Goal: Task Accomplishment & Management: Manage account settings

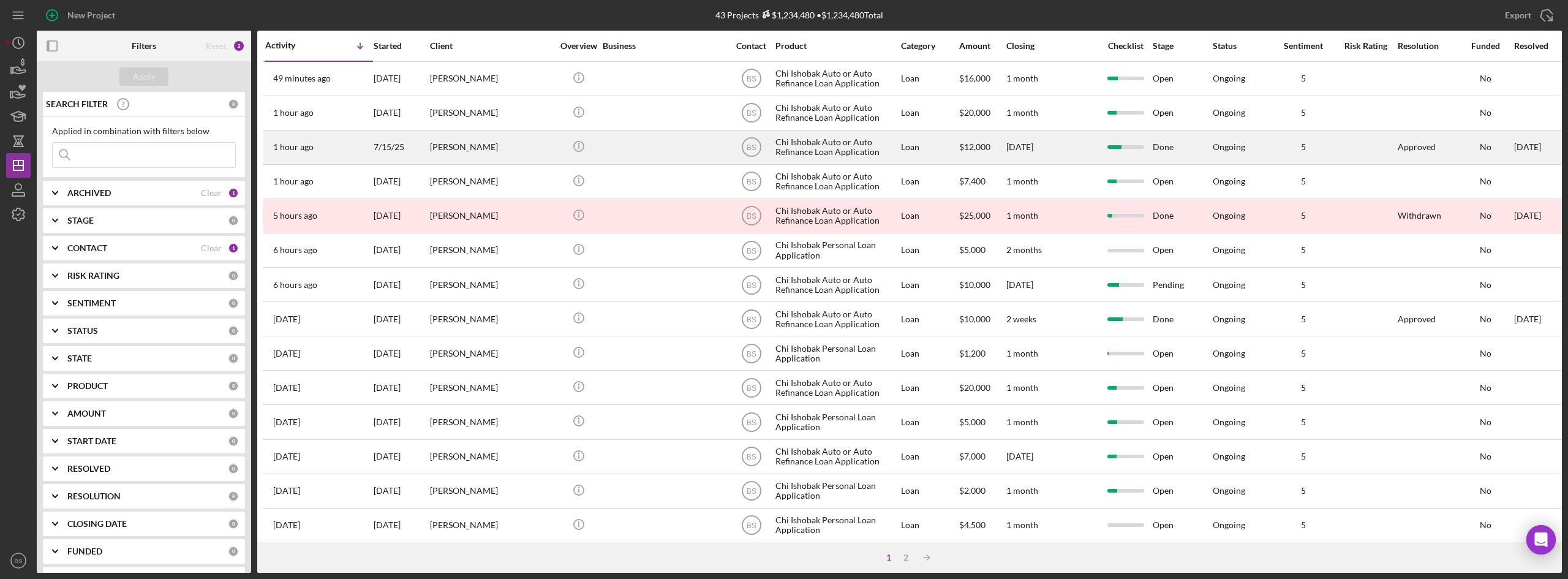
click at [518, 153] on div "[PERSON_NAME]" at bounding box center [491, 147] width 122 height 32
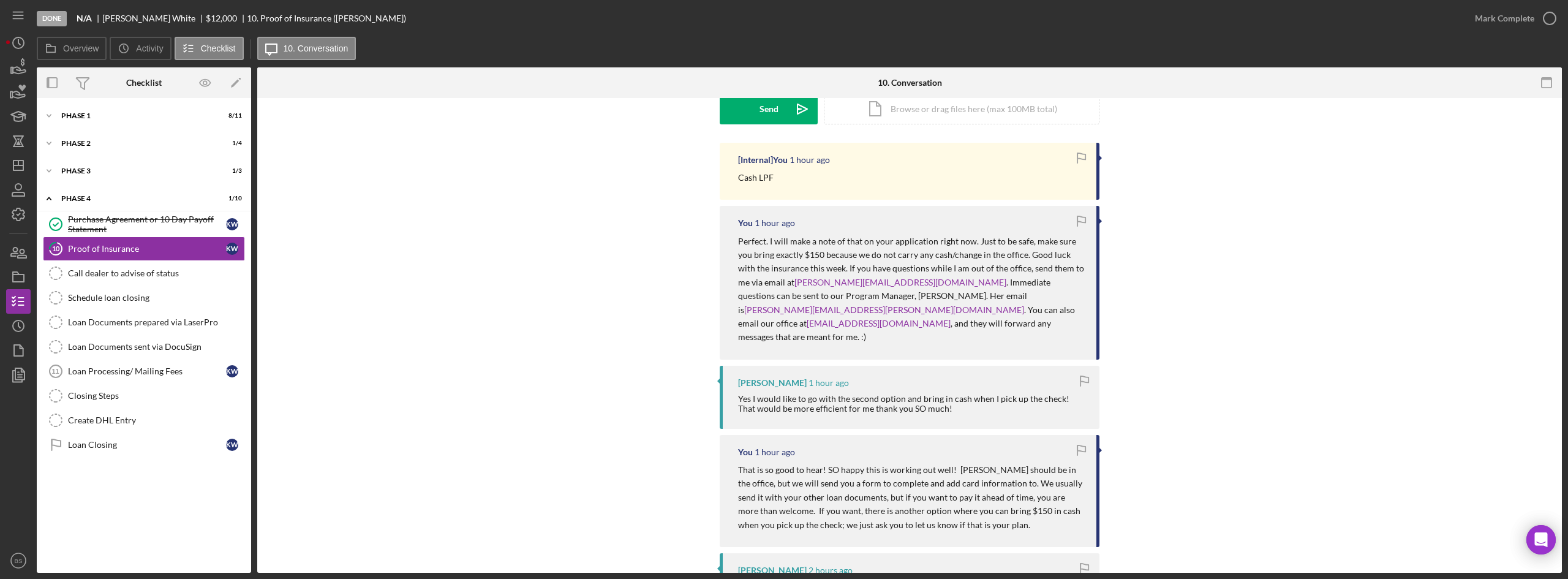
scroll to position [244, 0]
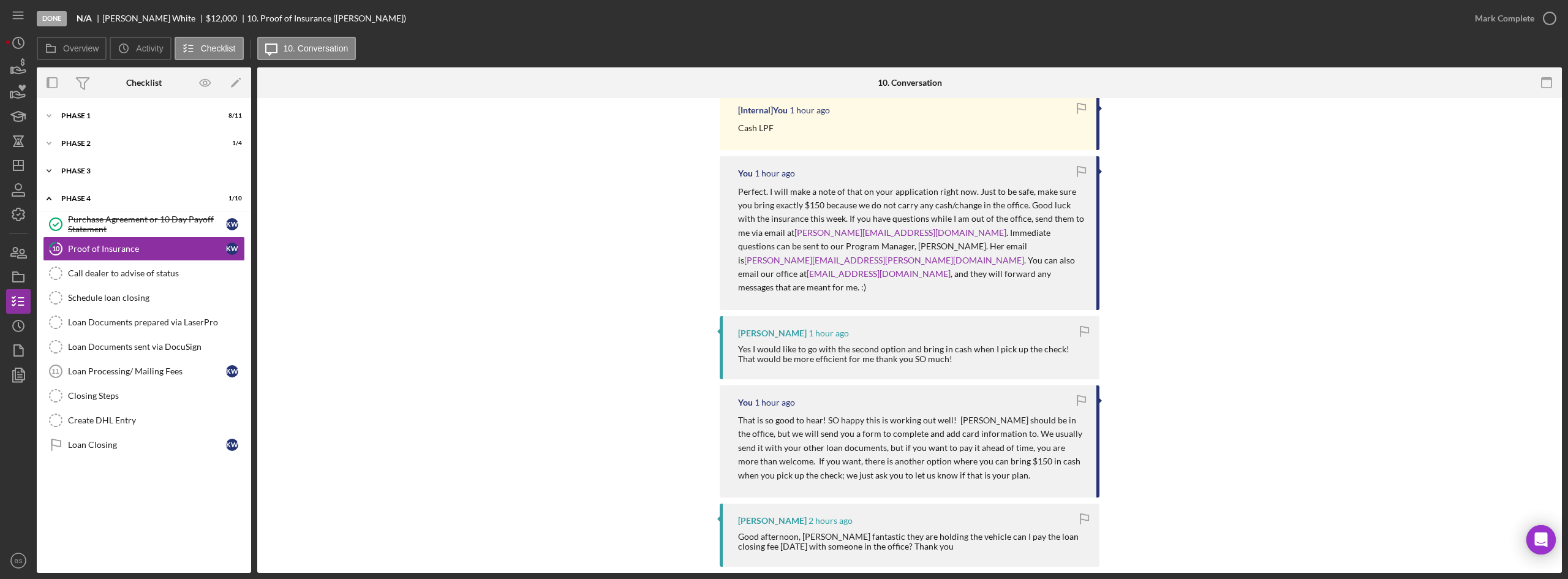
click at [141, 165] on div "Icon/Expander Phase 3 1 / 3" at bounding box center [143, 171] width 214 height 25
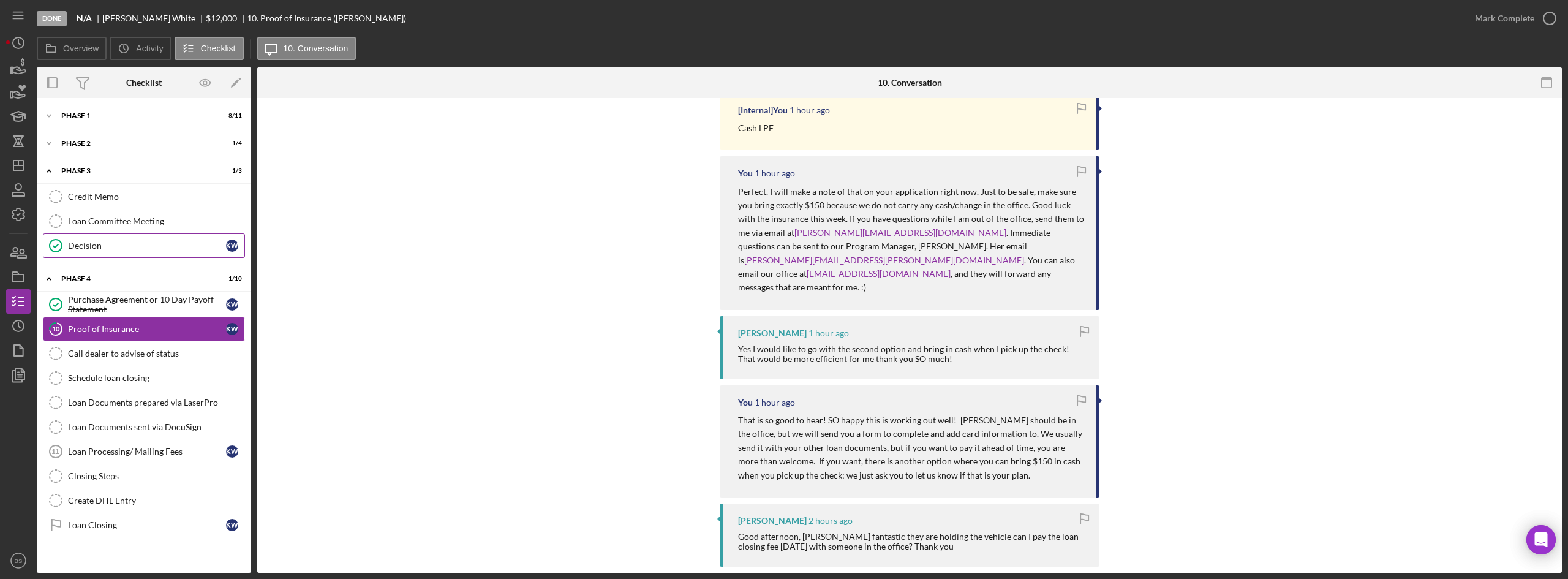
click at [124, 250] on div "Decision" at bounding box center [147, 245] width 158 height 10
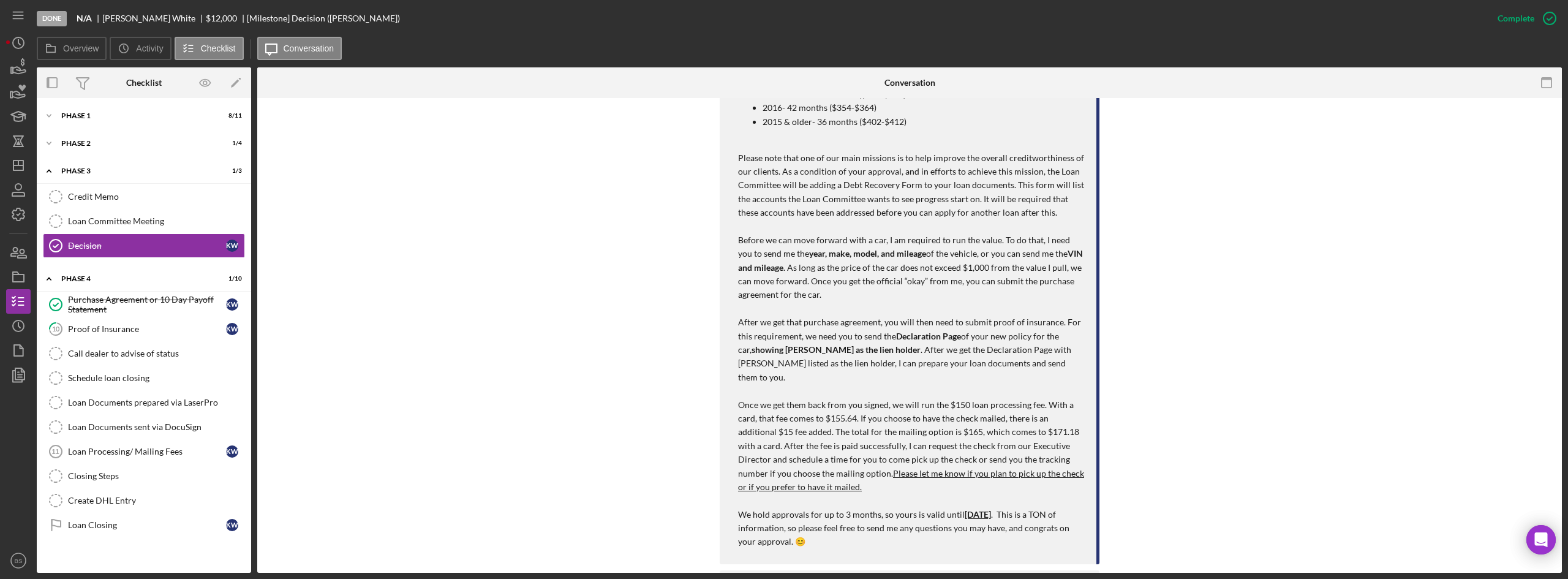
scroll to position [734, 0]
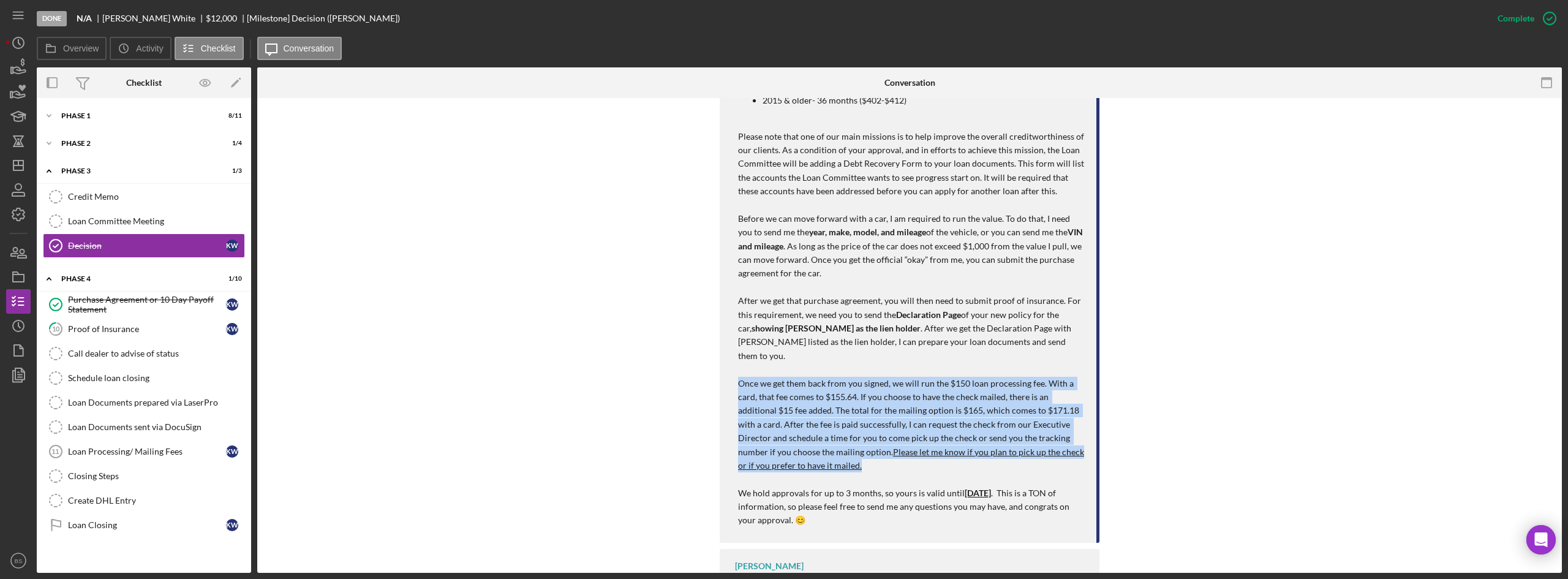
drag, startPoint x: 733, startPoint y: 363, endPoint x: 950, endPoint y: 456, distance: 236.1
click at [950, 456] on div "You 2 weeks ago Good afternoon, I just presented your application to the Loan C…" at bounding box center [910, 237] width 380 height 609
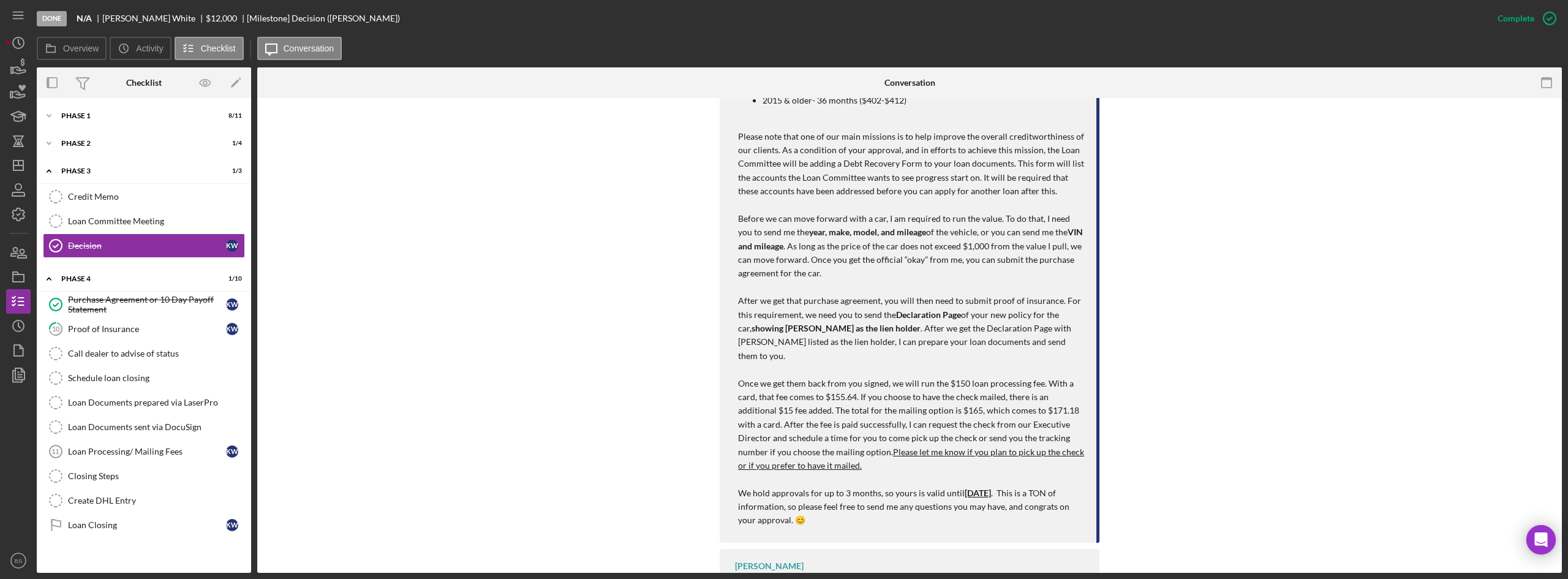
click at [893, 549] on div "Bereniz Sotelo Your application decision will be made by our Loan Committee and…" at bounding box center [910, 580] width 380 height 63
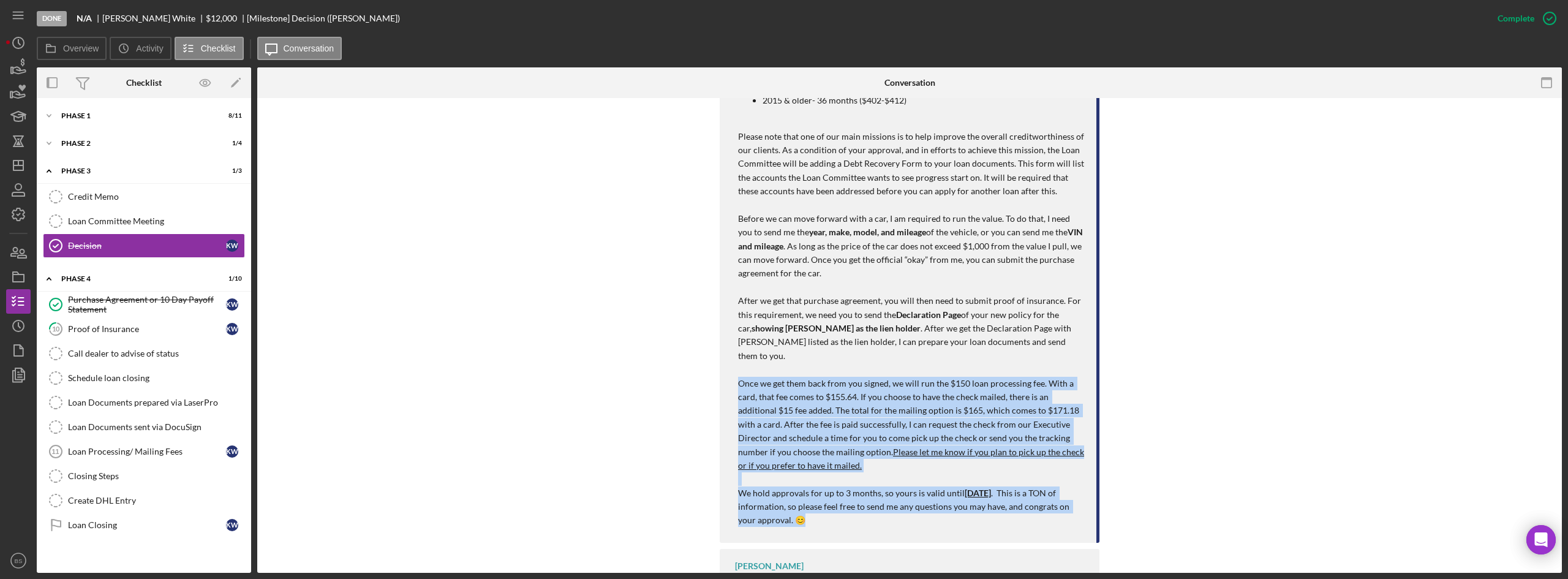
drag, startPoint x: 836, startPoint y: 507, endPoint x: 738, endPoint y: 362, distance: 175.0
click at [738, 362] on div "Good afternoon, I just presented your application to the Loan Committee, and th…" at bounding box center [911, 244] width 346 height 566
copy div "Once we get them back from you signed, we will run the $150 loan processing fee…"
click at [14, 168] on polygon "button" at bounding box center [18, 165] width 10 height 10
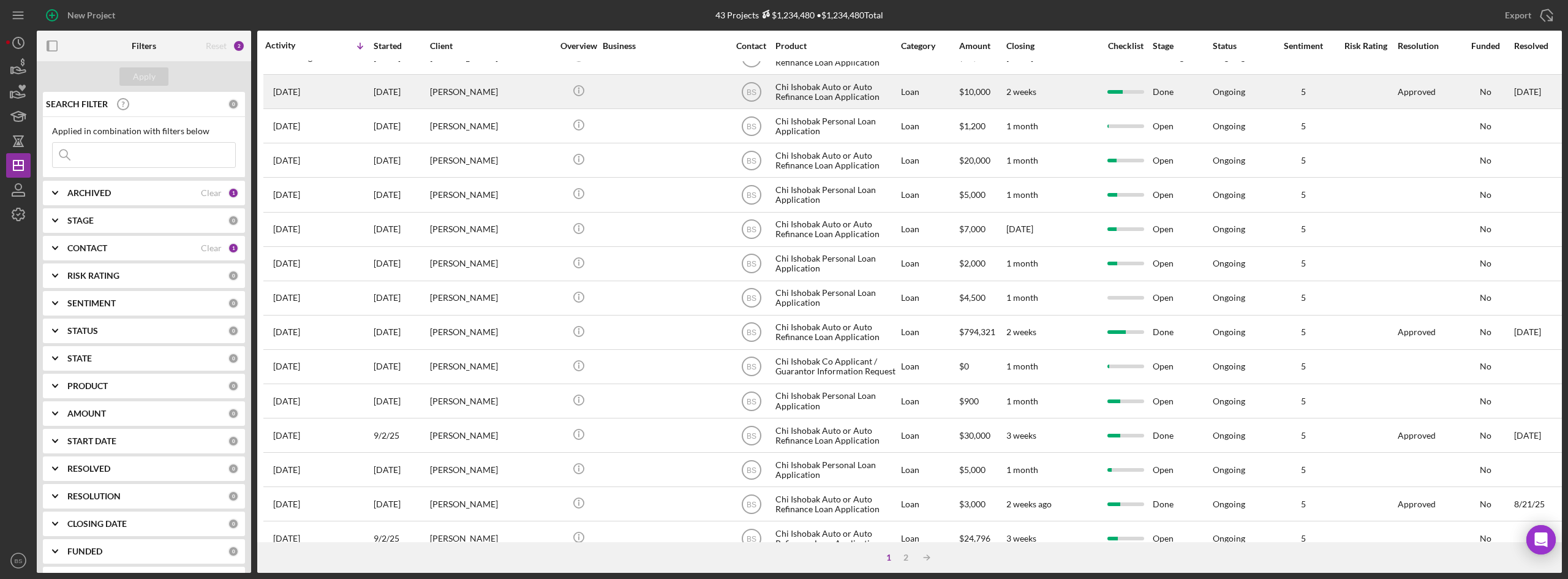
scroll to position [244, 0]
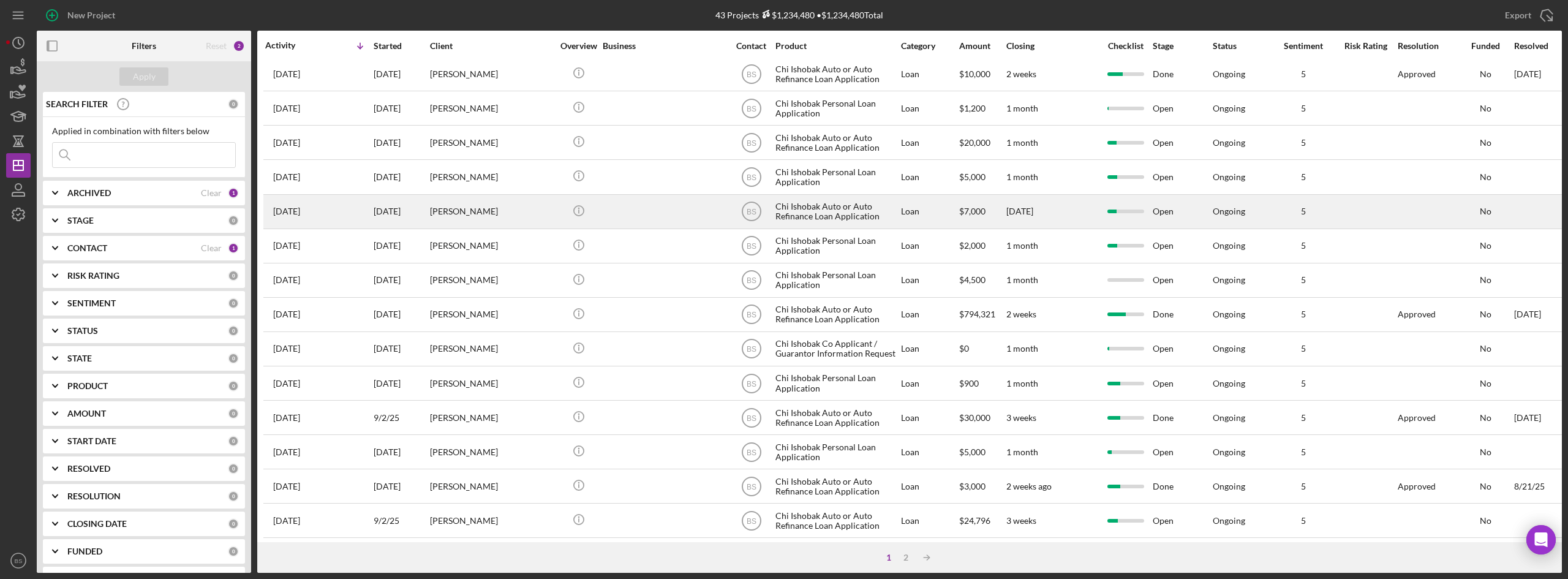
click at [507, 208] on div "[PERSON_NAME]" at bounding box center [491, 211] width 122 height 32
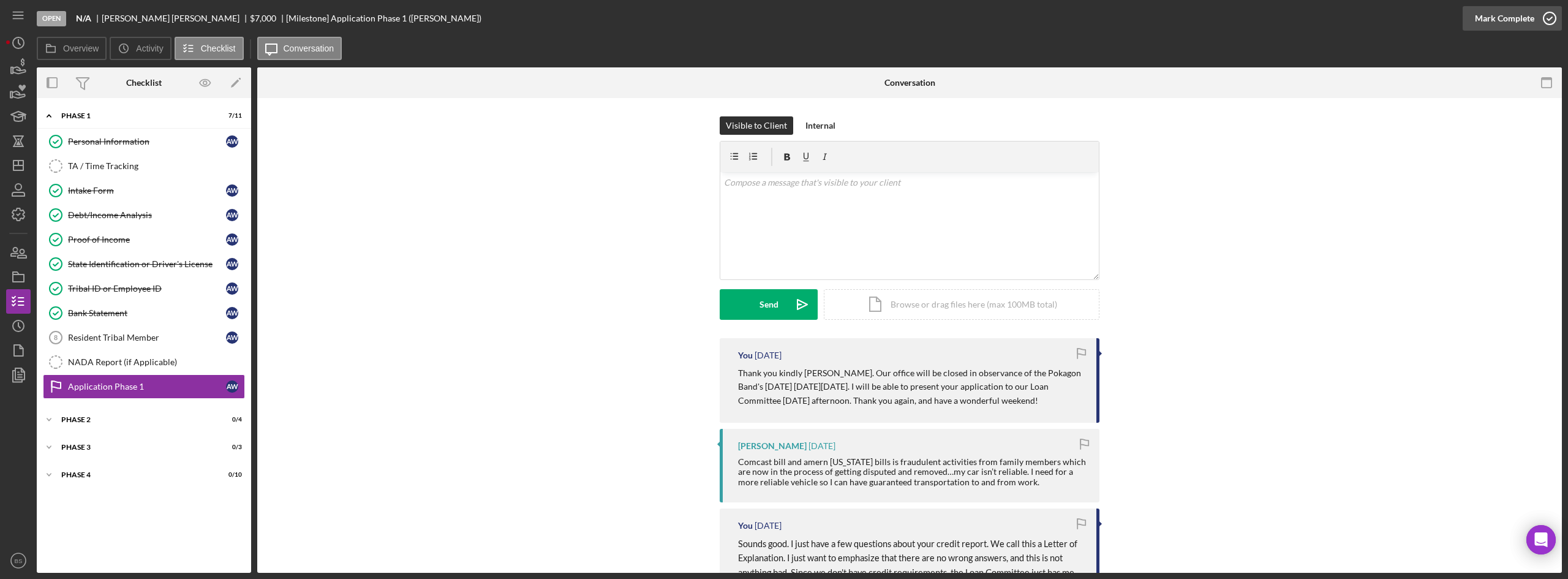
click at [1478, 12] on div "Mark Complete" at bounding box center [1505, 18] width 60 height 25
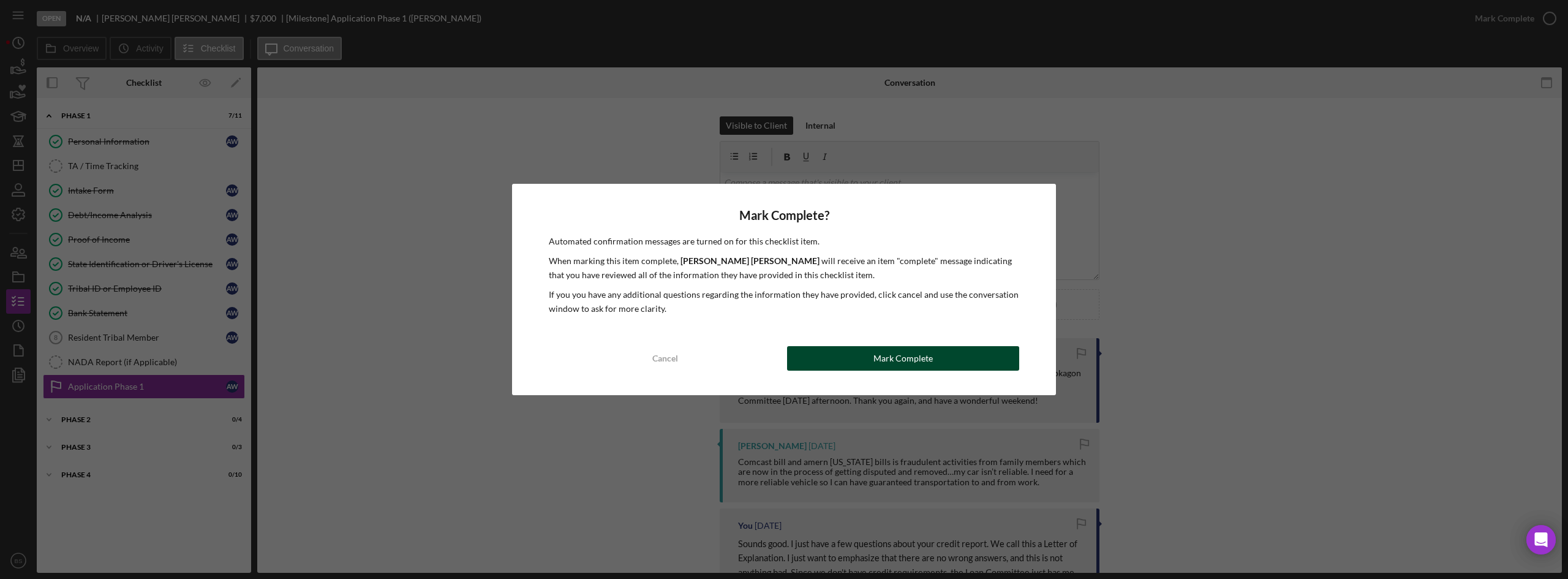
click at [904, 369] on div "Mark Complete" at bounding box center [903, 358] width 60 height 25
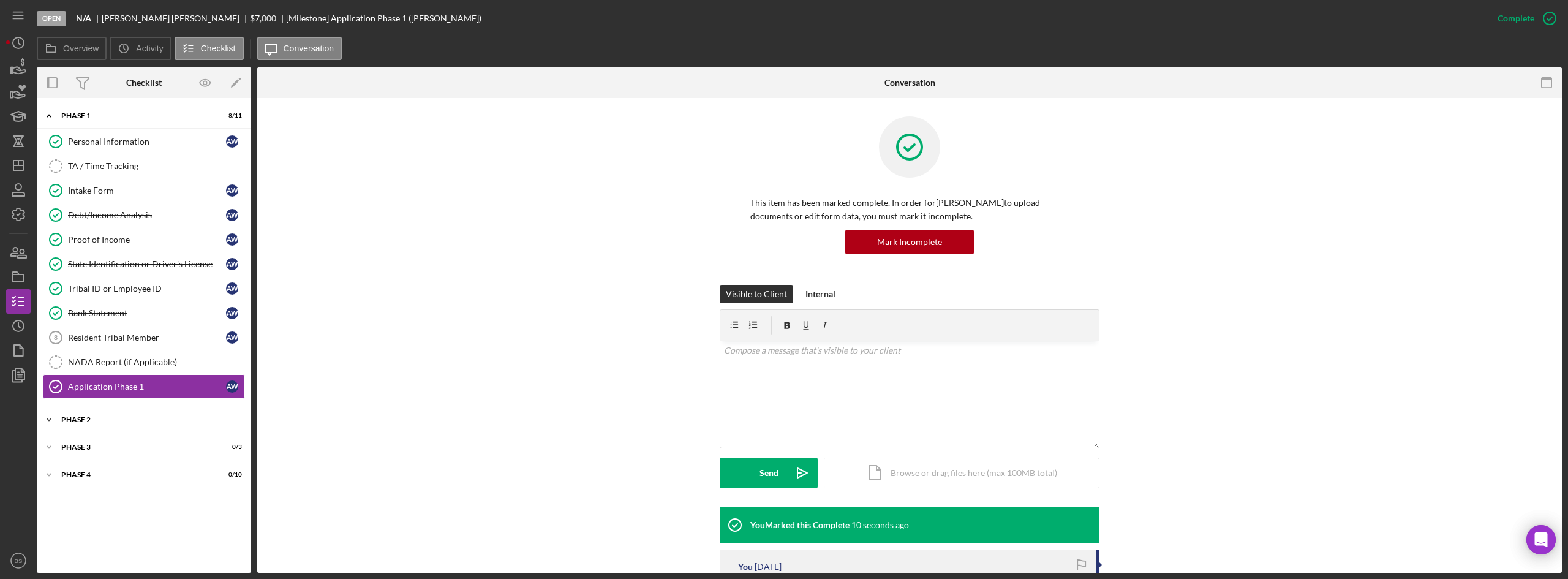
click at [201, 419] on div "Phase 2" at bounding box center [149, 419] width 175 height 7
click at [189, 448] on div "Application Stage 2" at bounding box center [147, 445] width 158 height 10
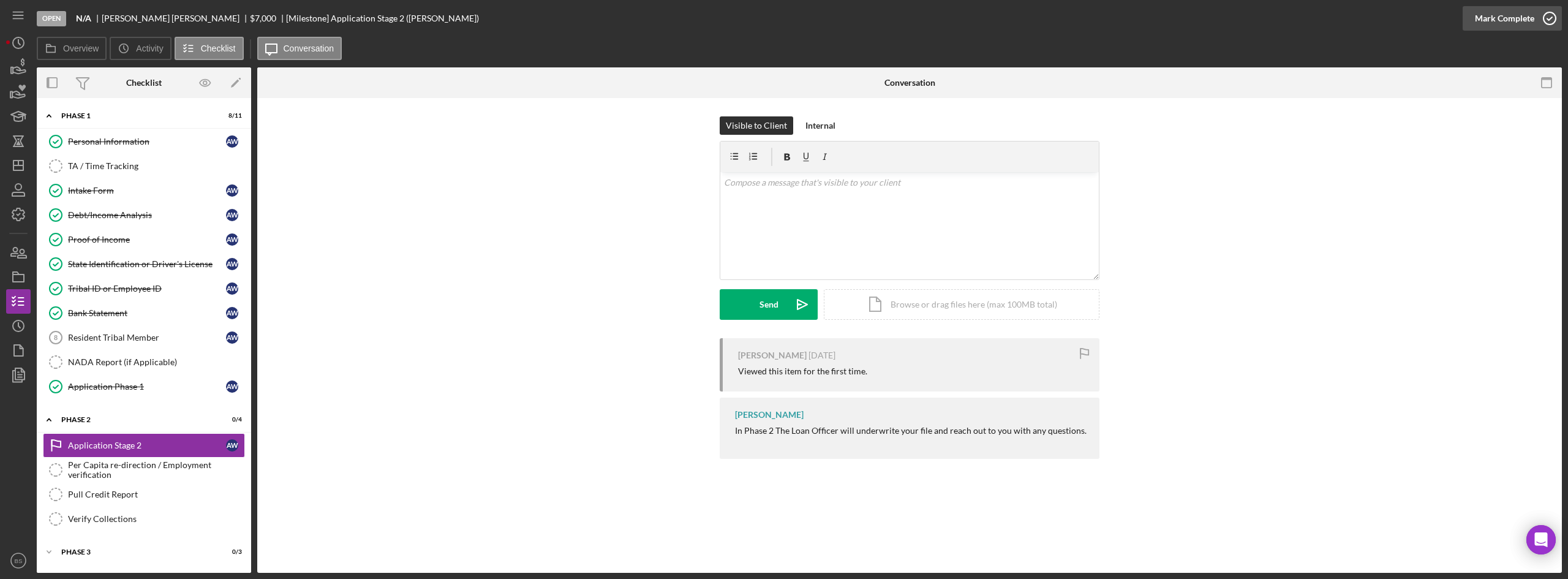
click at [1517, 23] on div "Mark Complete" at bounding box center [1505, 18] width 60 height 25
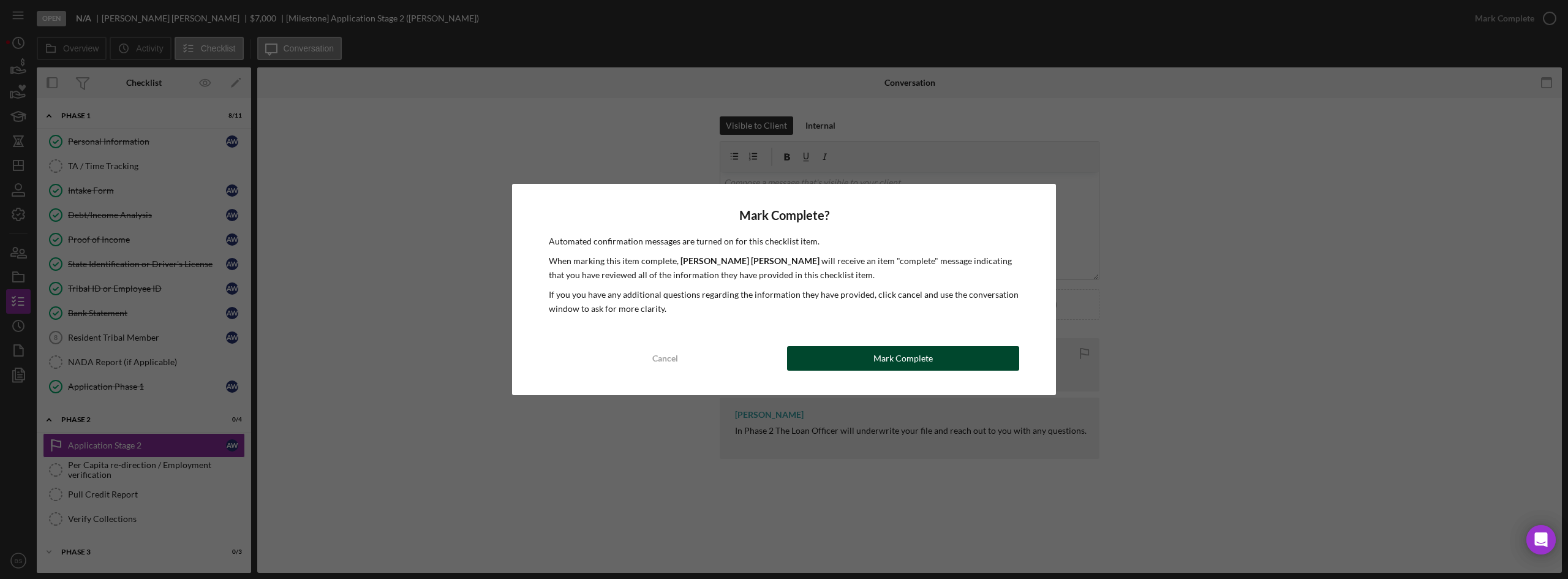
click at [831, 349] on button "Mark Complete" at bounding box center [903, 358] width 232 height 25
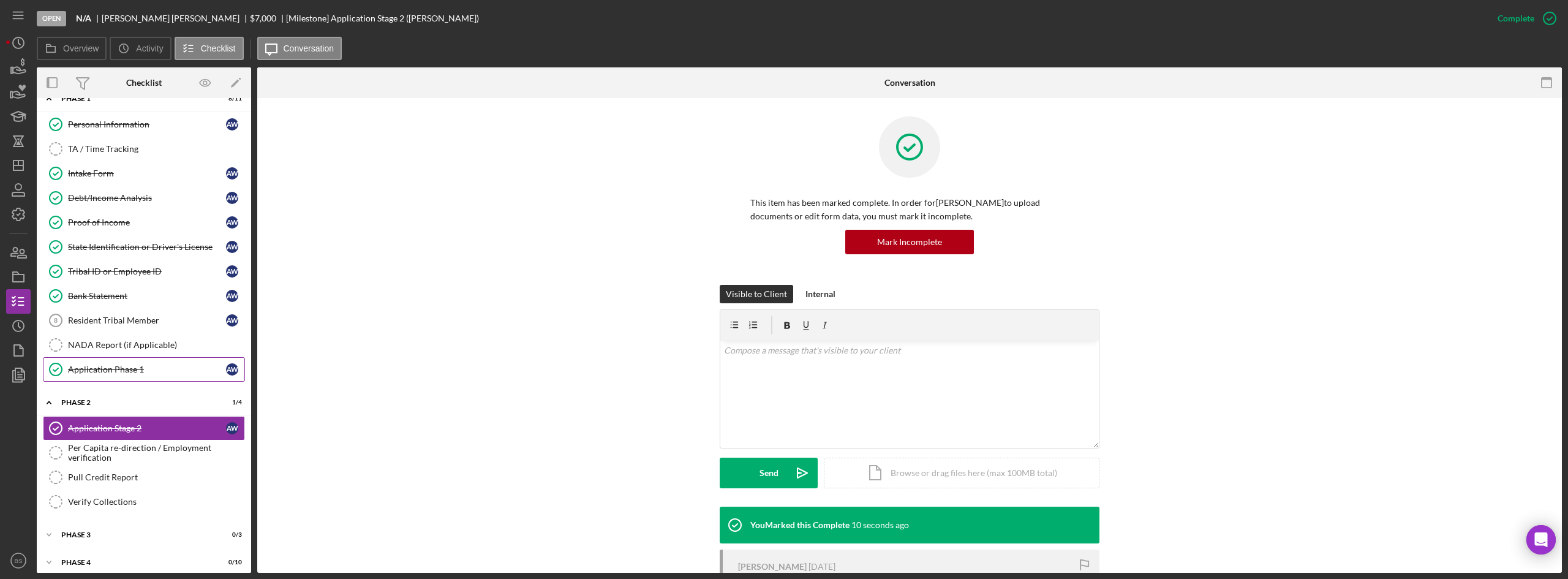
scroll to position [26, 0]
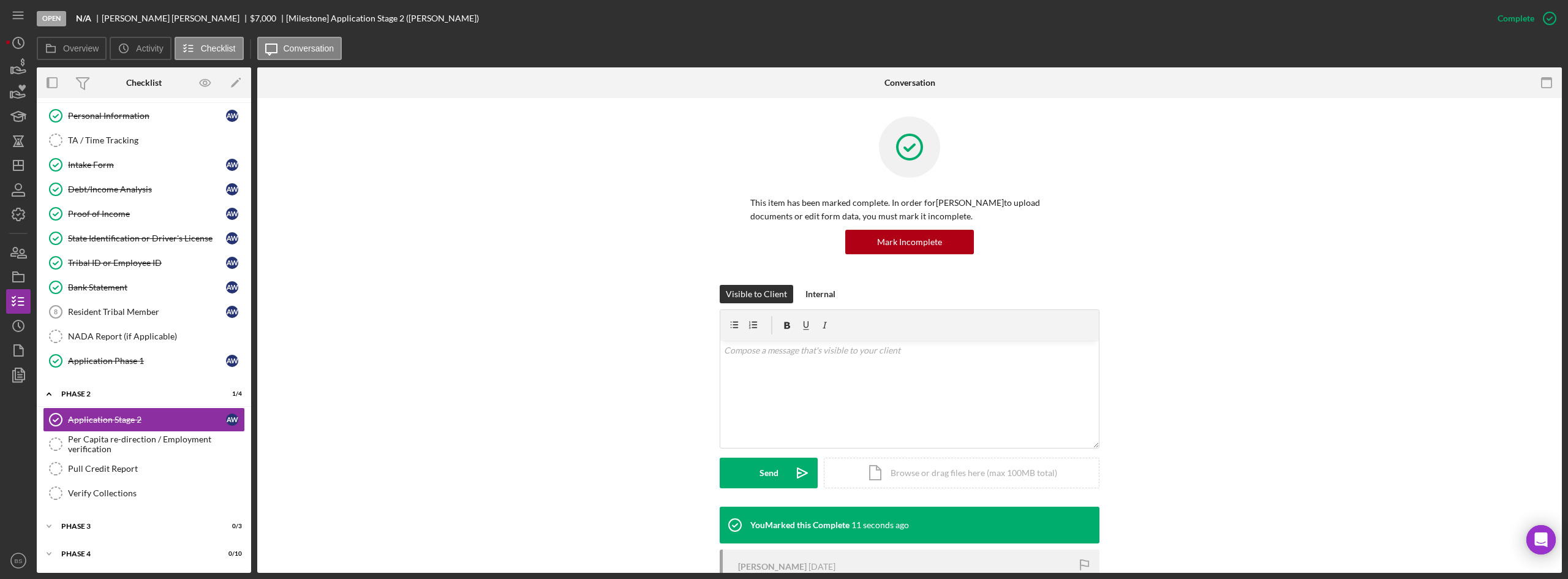
click at [83, 540] on div "Icon/Expander Phase 1 8 / 11 Personal Information Personal Information A W TA /…" at bounding box center [143, 322] width 214 height 488
click at [89, 524] on div "Phase 3" at bounding box center [149, 526] width 175 height 7
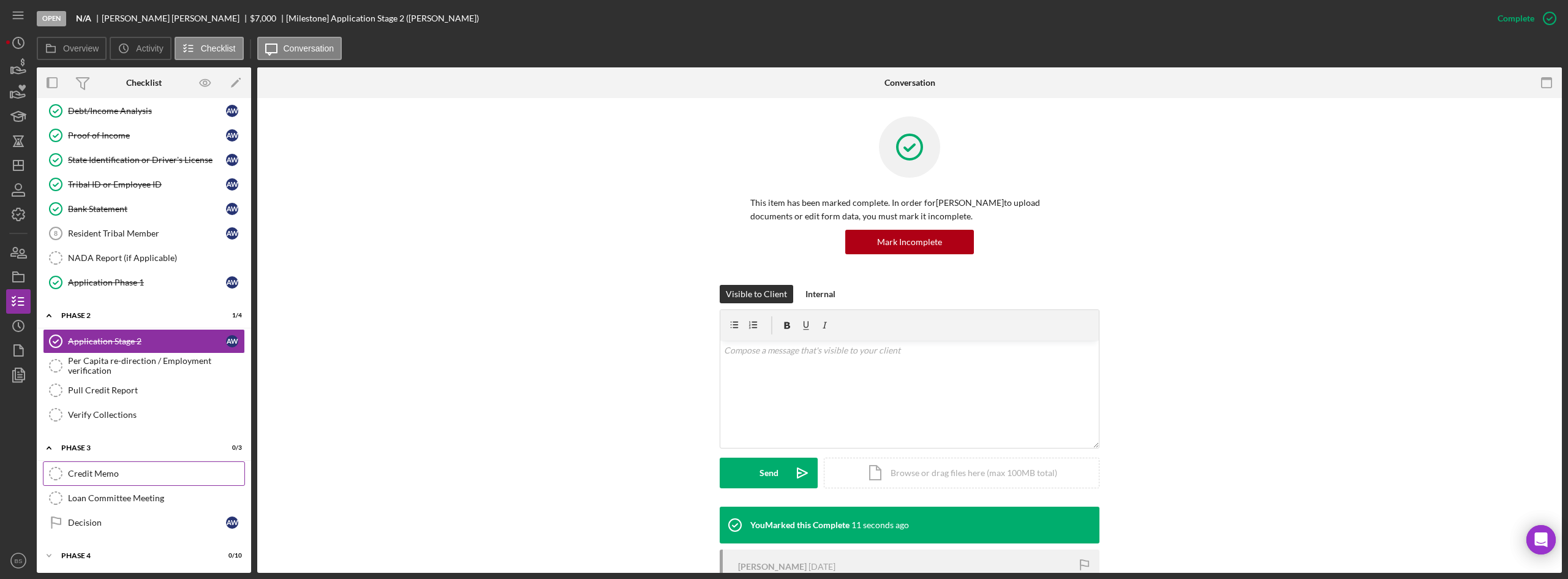
scroll to position [106, 0]
click at [97, 522] on div "Decision" at bounding box center [147, 520] width 158 height 10
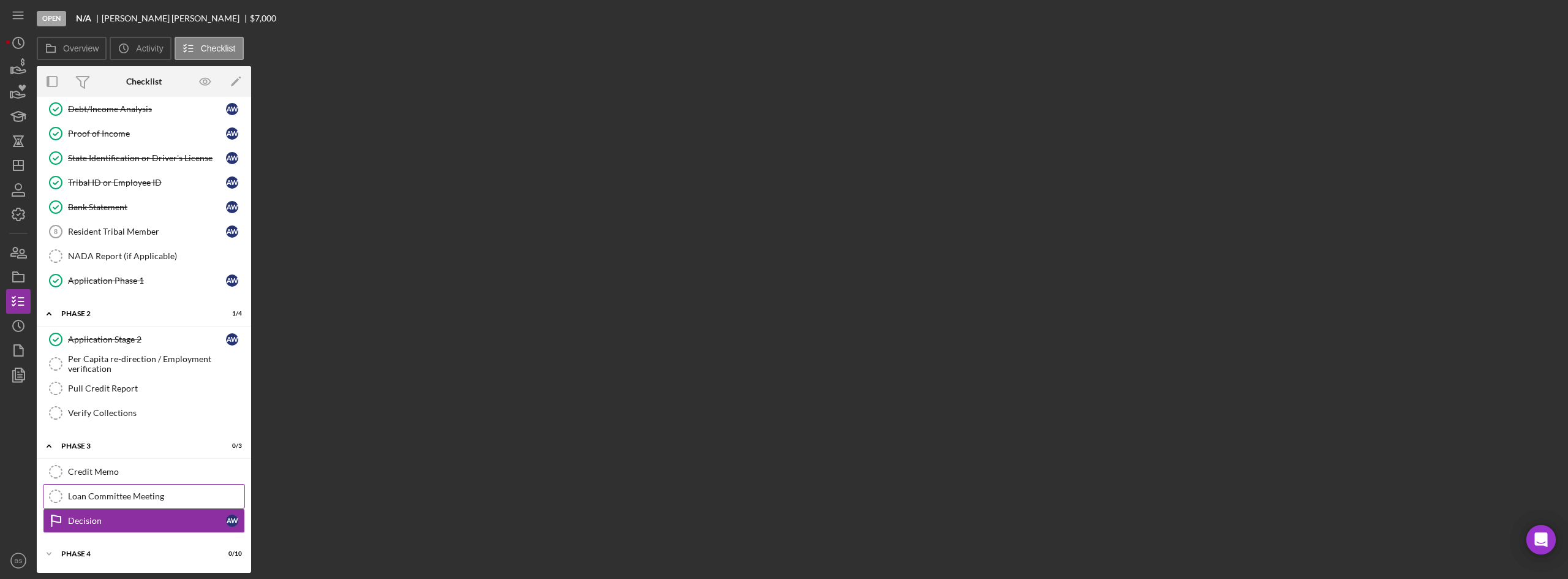
scroll to position [106, 0]
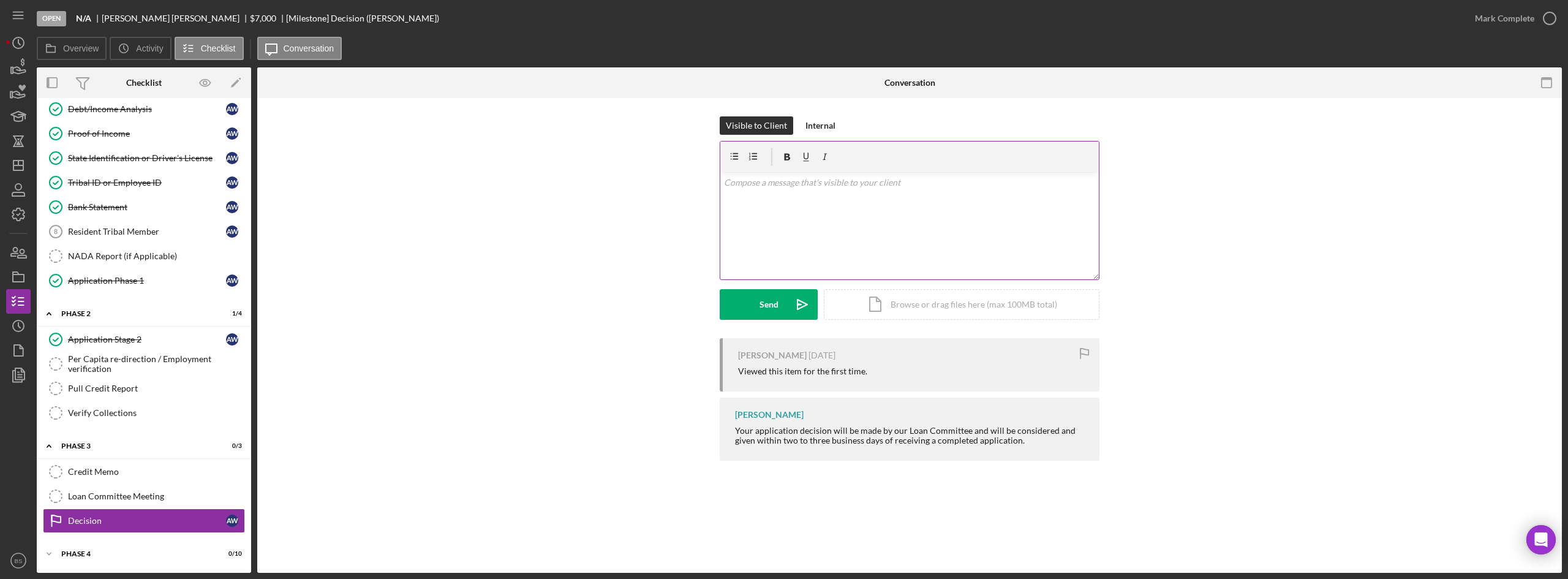
click at [822, 237] on div "v Color teal Color pink Remove color Add row above Add row below Add column bef…" at bounding box center [910, 225] width 379 height 108
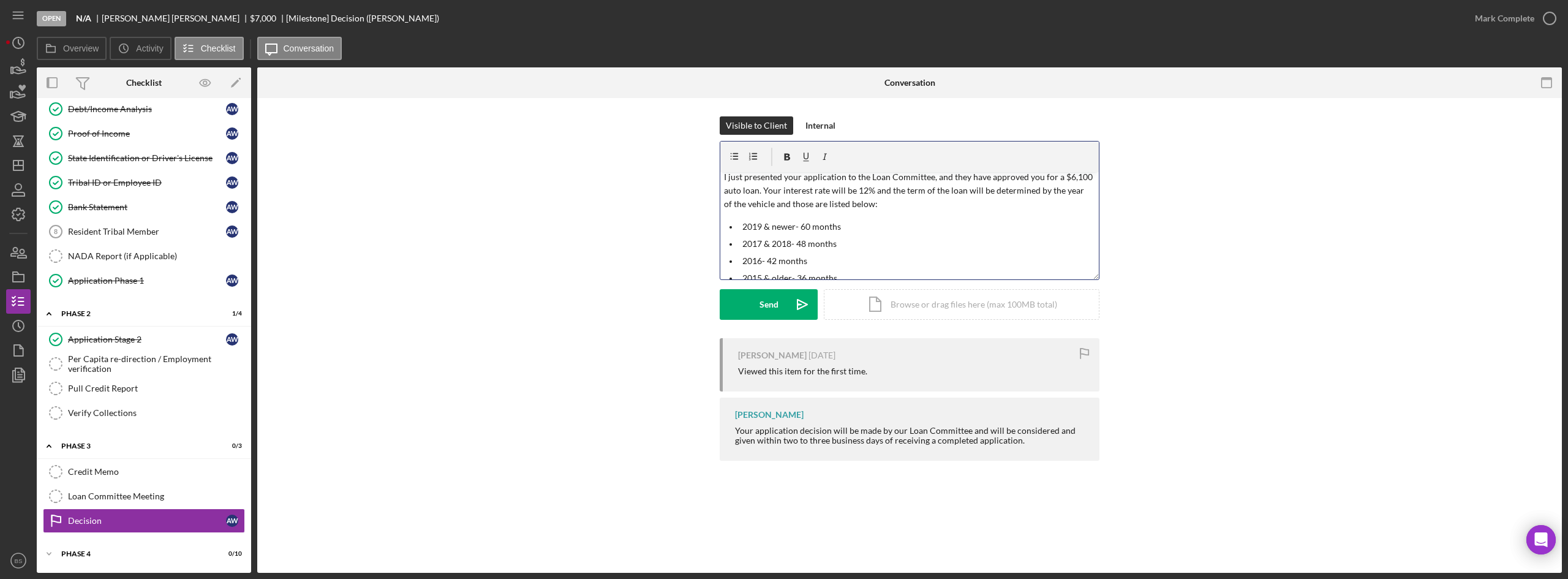
scroll to position [62, 0]
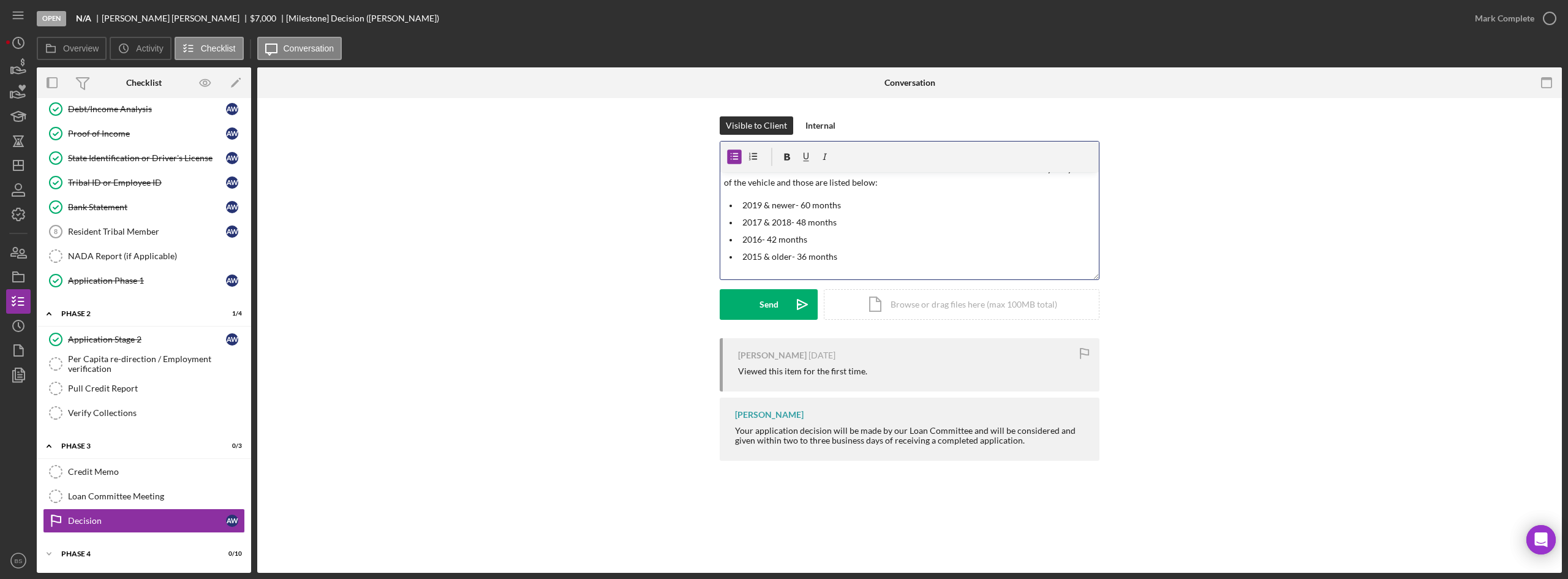
click at [769, 208] on p "2019 & newer- 60 months" at bounding box center [919, 205] width 353 height 14
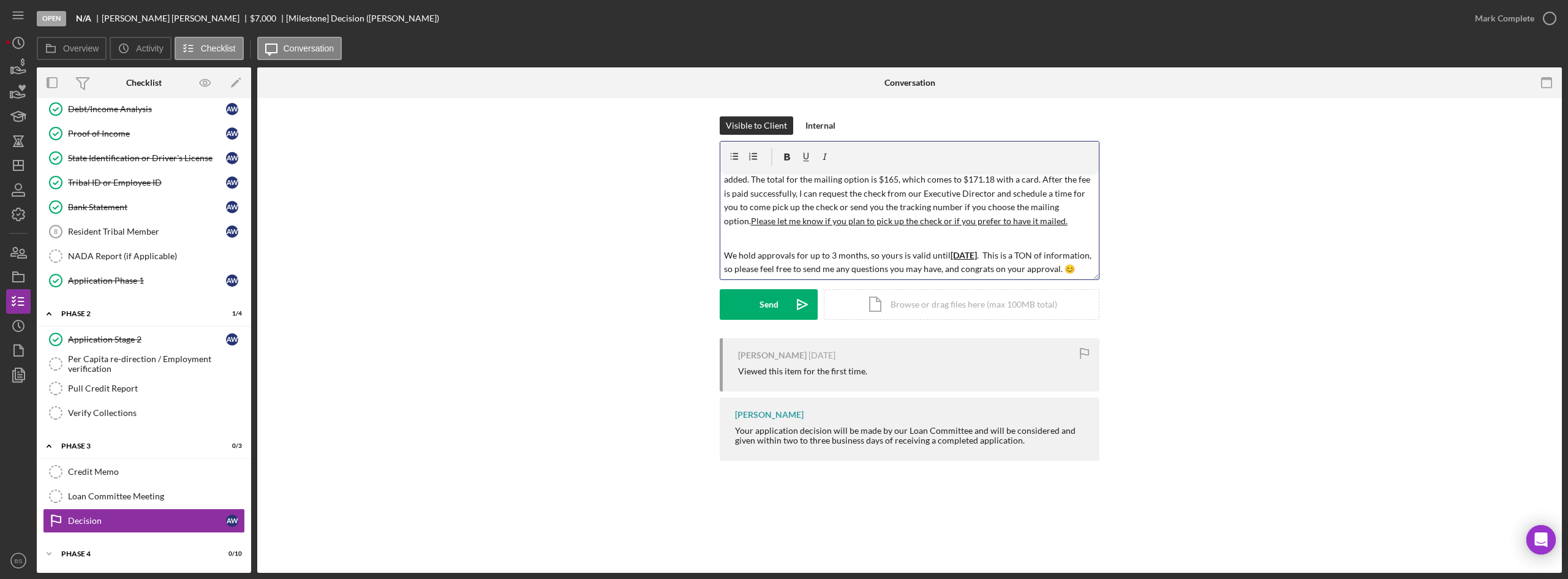
scroll to position [384, 0]
click at [764, 311] on div "Send" at bounding box center [769, 303] width 19 height 30
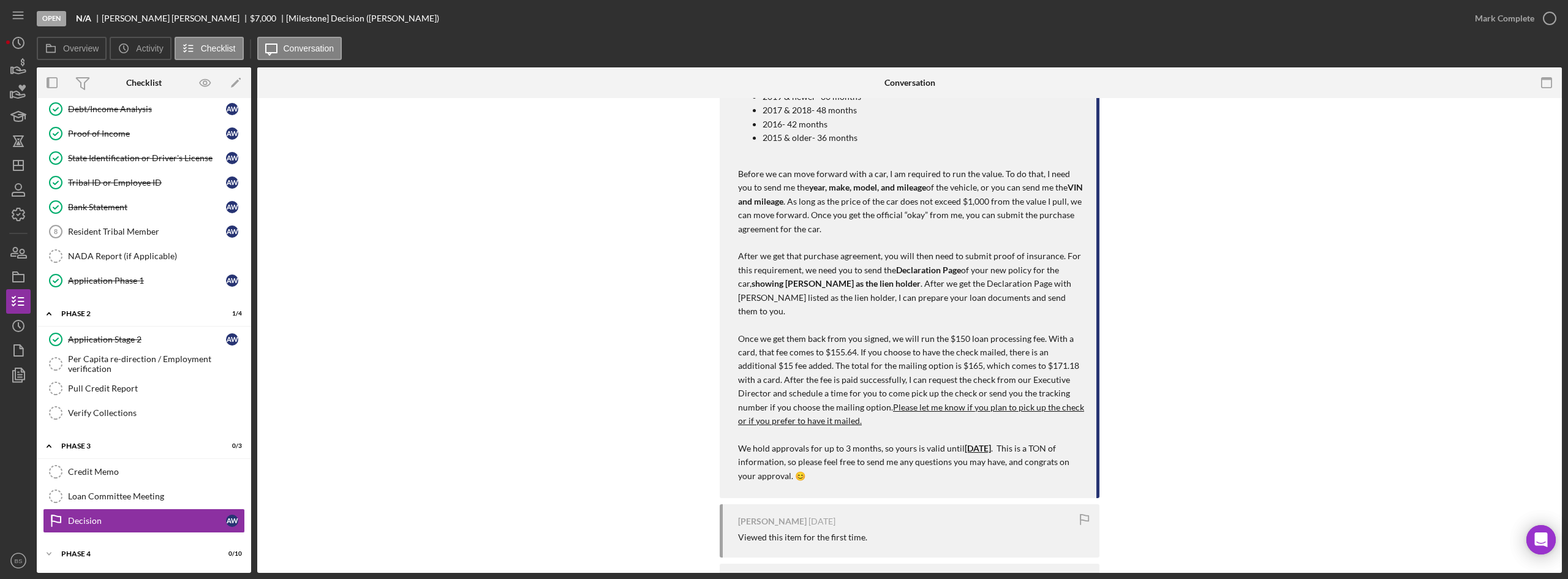
scroll to position [368, 0]
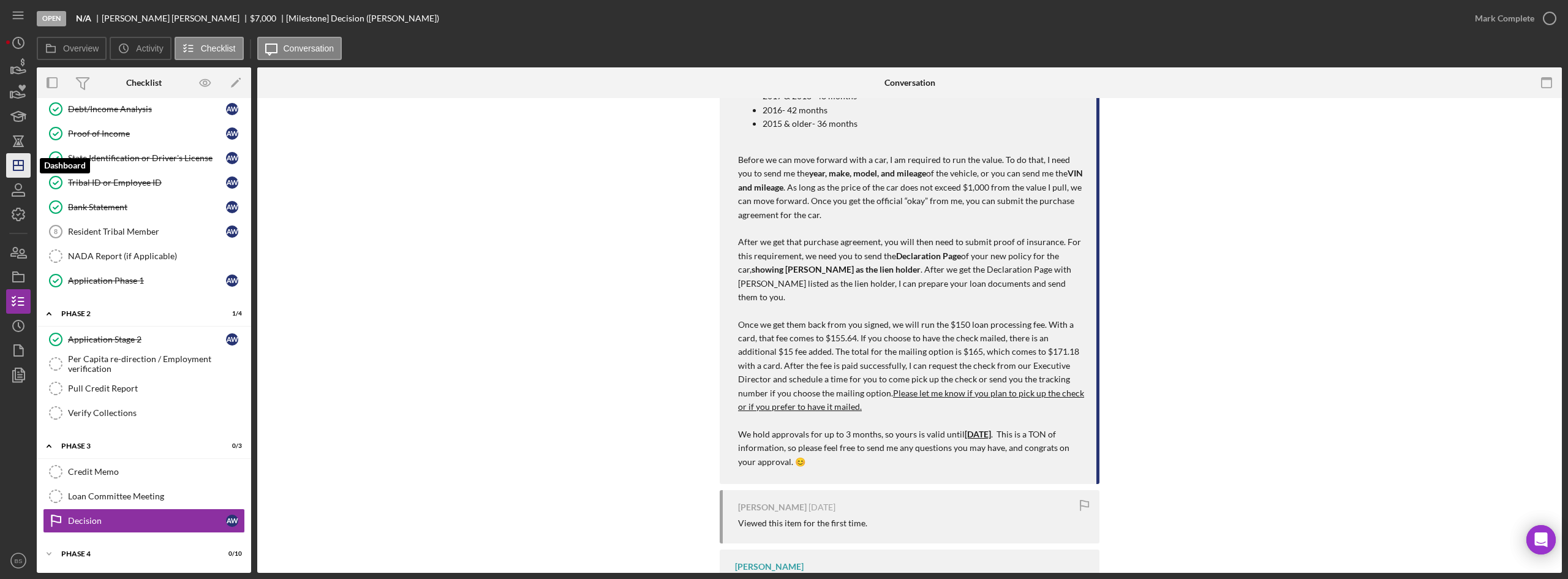
click at [24, 172] on icon "Icon/Dashboard" at bounding box center [17, 165] width 30 height 30
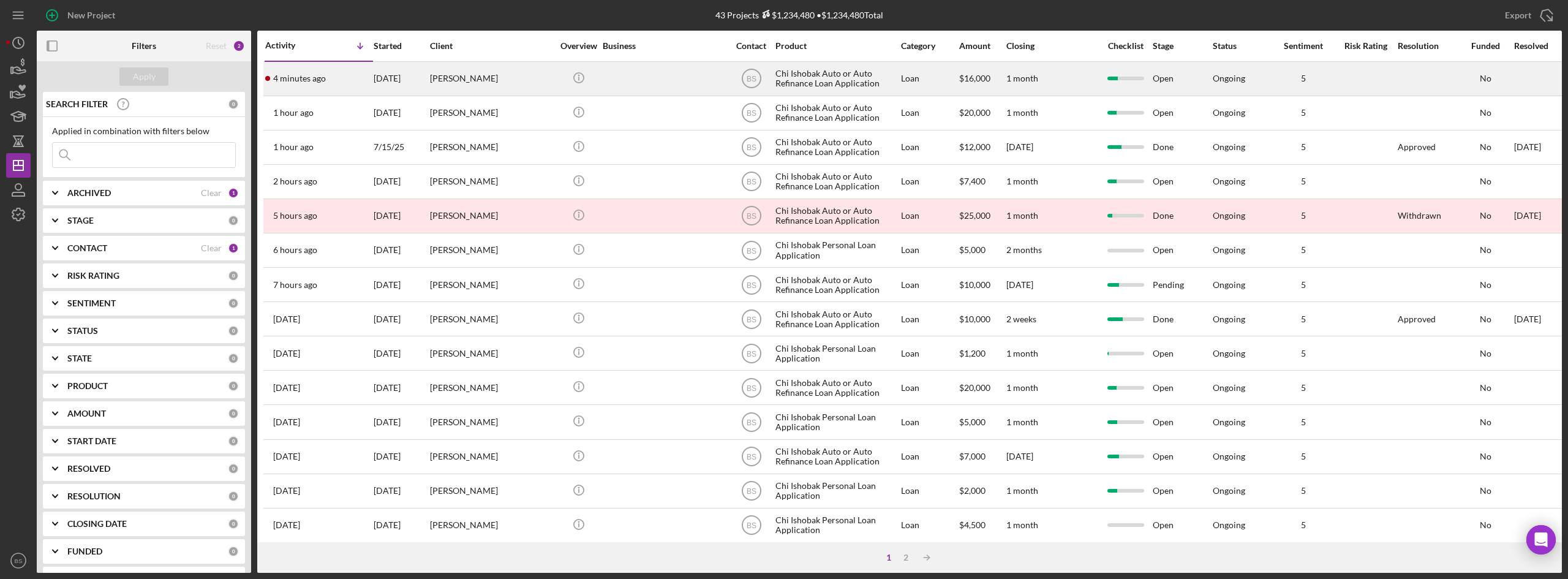
click at [333, 76] on div "4 minutes ago Victoria Gonzales" at bounding box center [318, 78] width 108 height 32
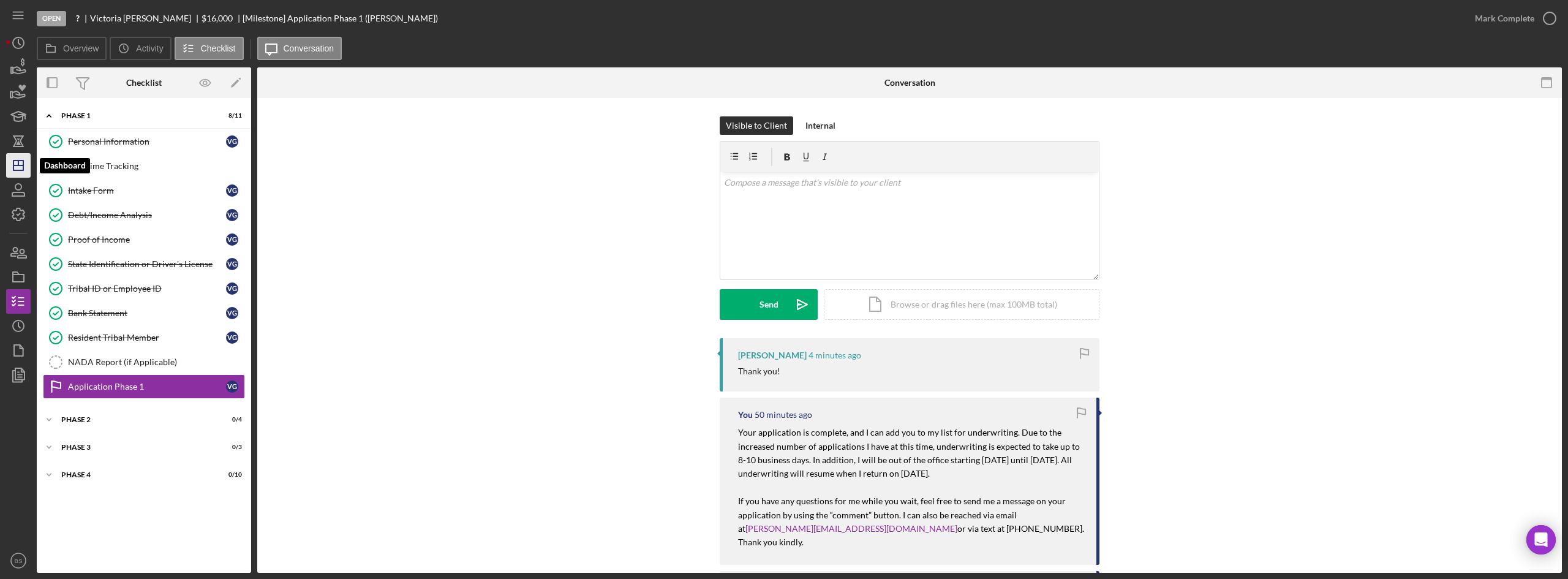
click at [29, 167] on icon "Icon/Dashboard" at bounding box center [17, 165] width 30 height 30
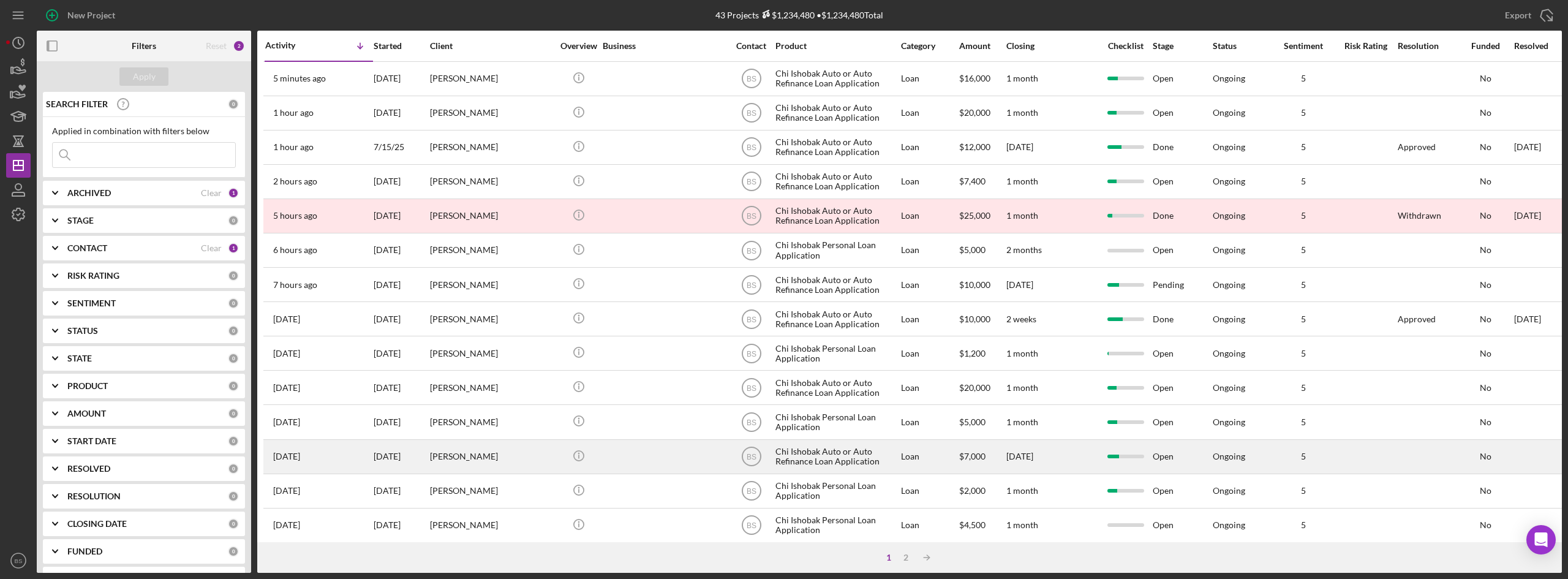
click at [475, 453] on div "[PERSON_NAME]" at bounding box center [491, 456] width 122 height 32
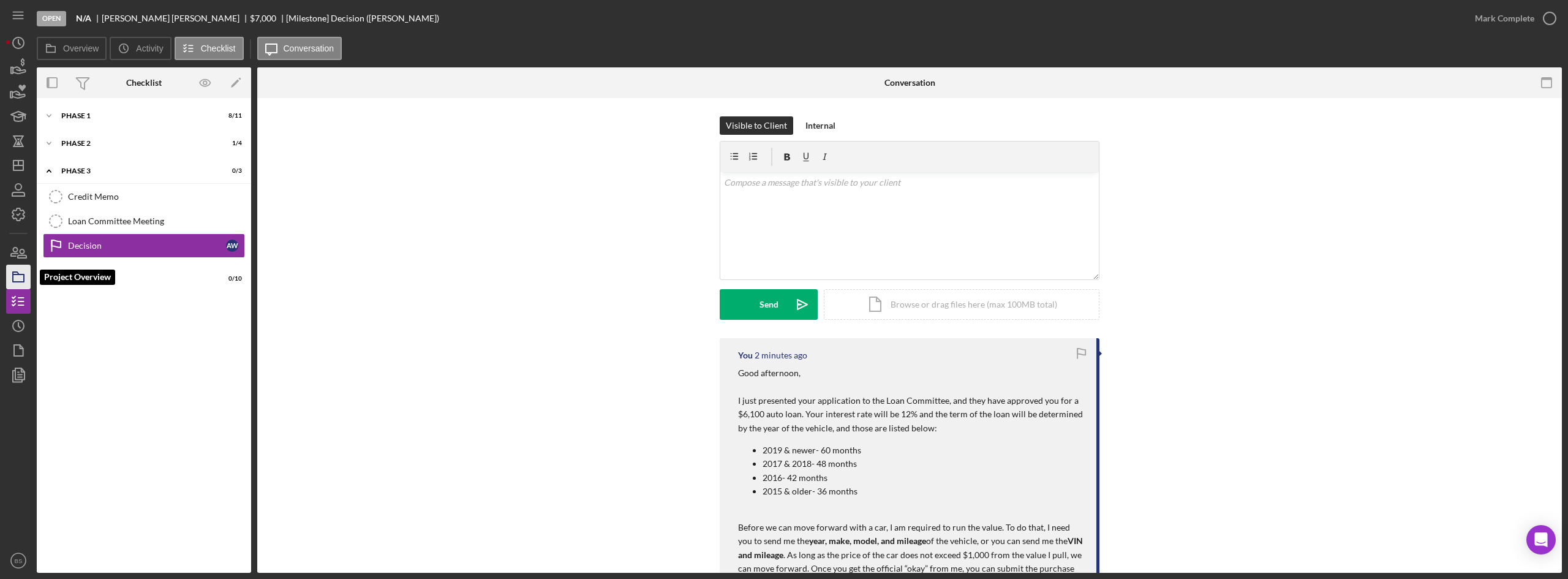
click at [22, 278] on icon "button" at bounding box center [17, 276] width 30 height 30
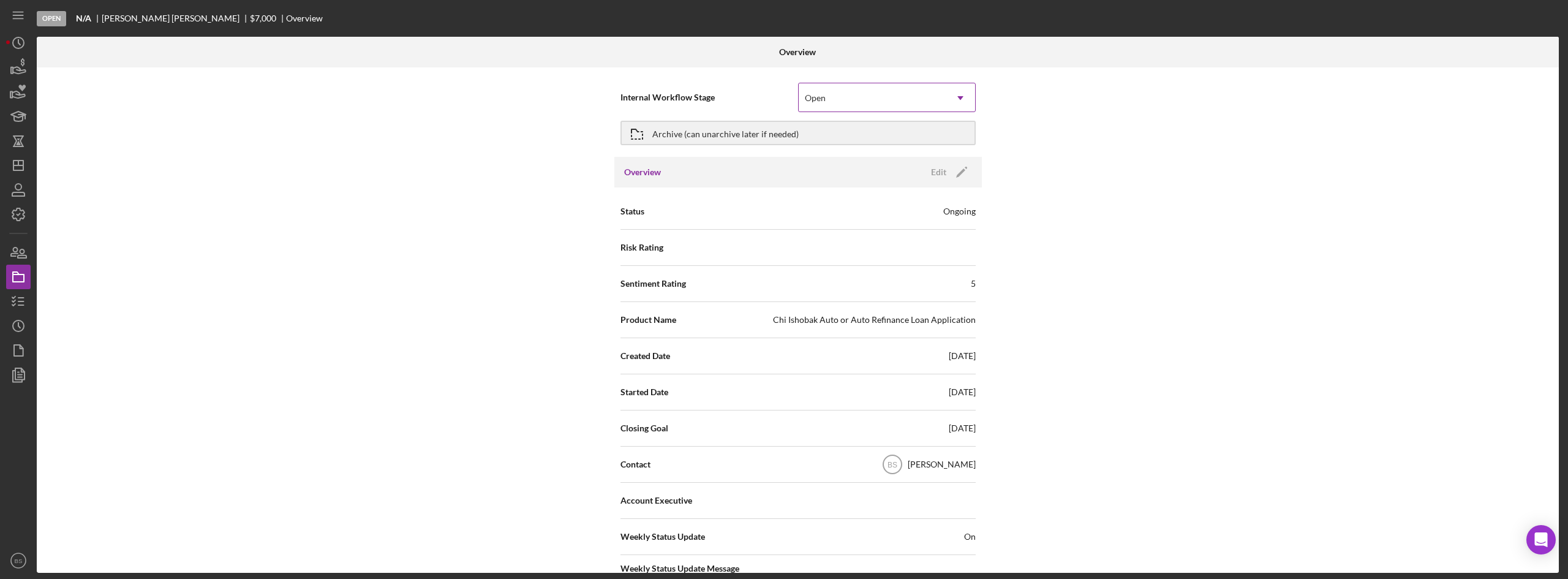
click at [946, 105] on icon "Icon/Dropdown Arrow" at bounding box center [961, 98] width 29 height 29
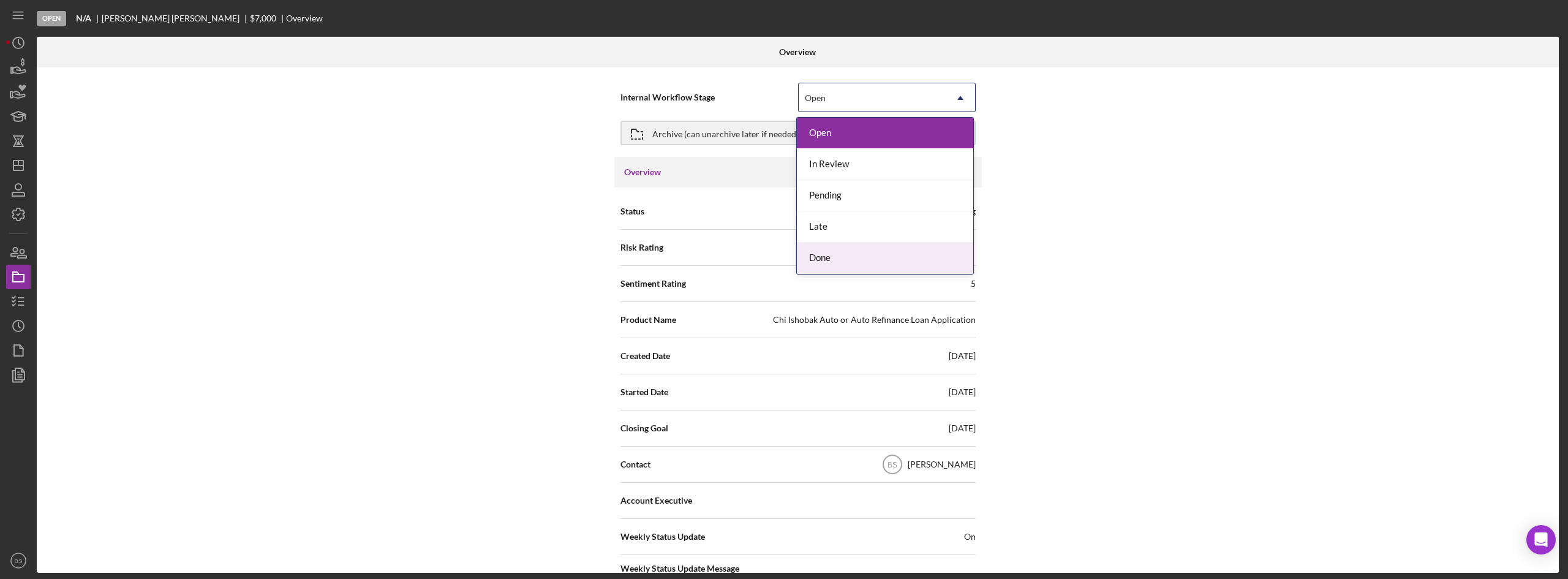
click at [889, 266] on div "Done" at bounding box center [886, 258] width 177 height 31
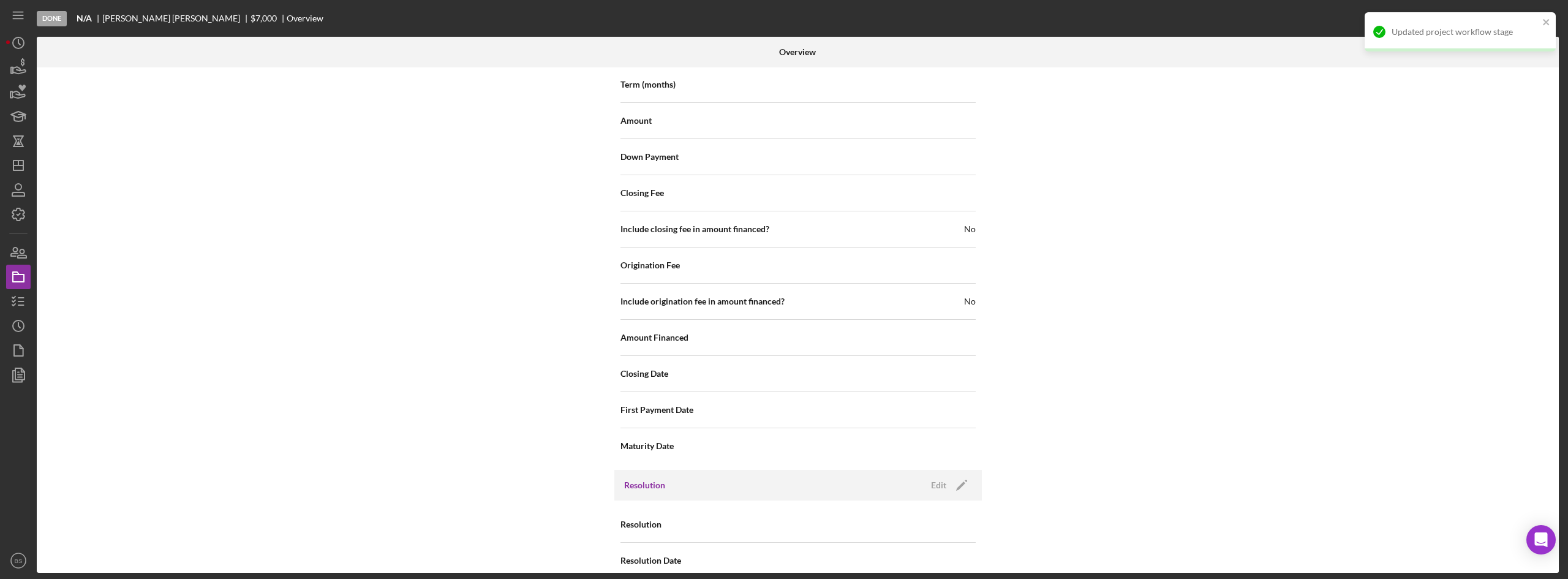
scroll to position [1315, 0]
click at [947, 464] on icon "Icon/Edit" at bounding box center [961, 479] width 30 height 30
click at [886, 505] on div "Select..." at bounding box center [873, 519] width 147 height 28
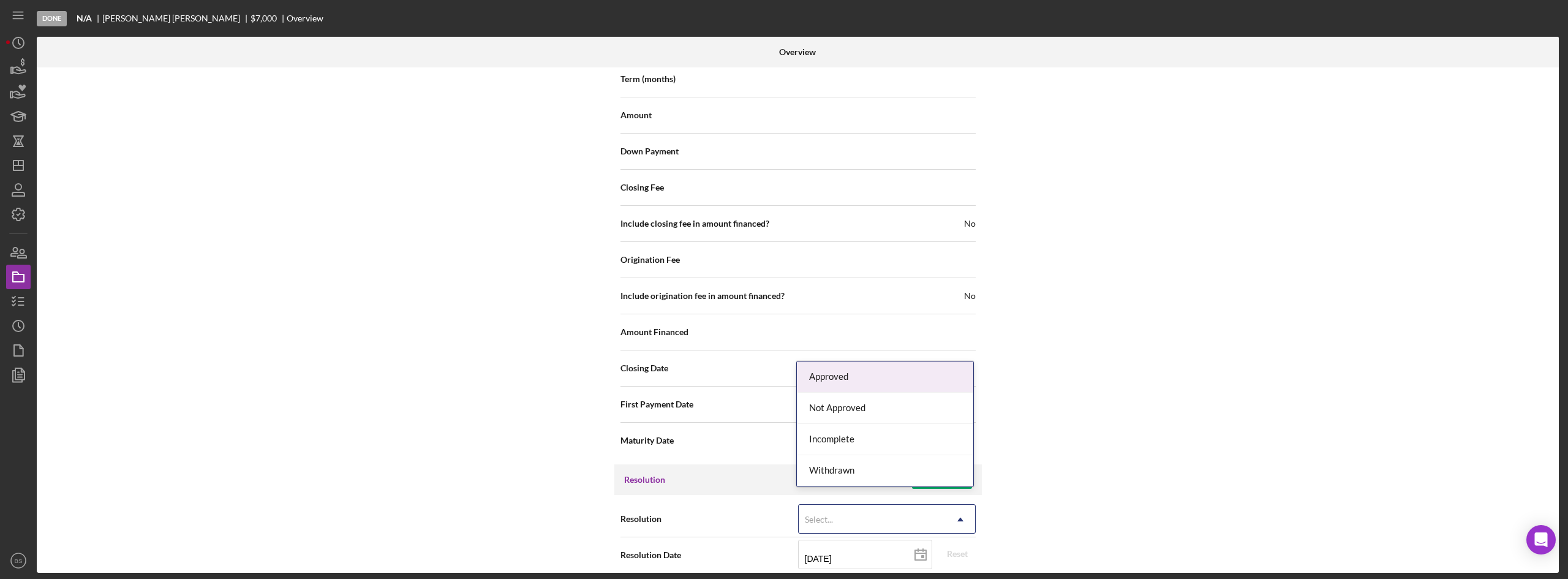
click at [906, 385] on div "Approved" at bounding box center [886, 377] width 177 height 31
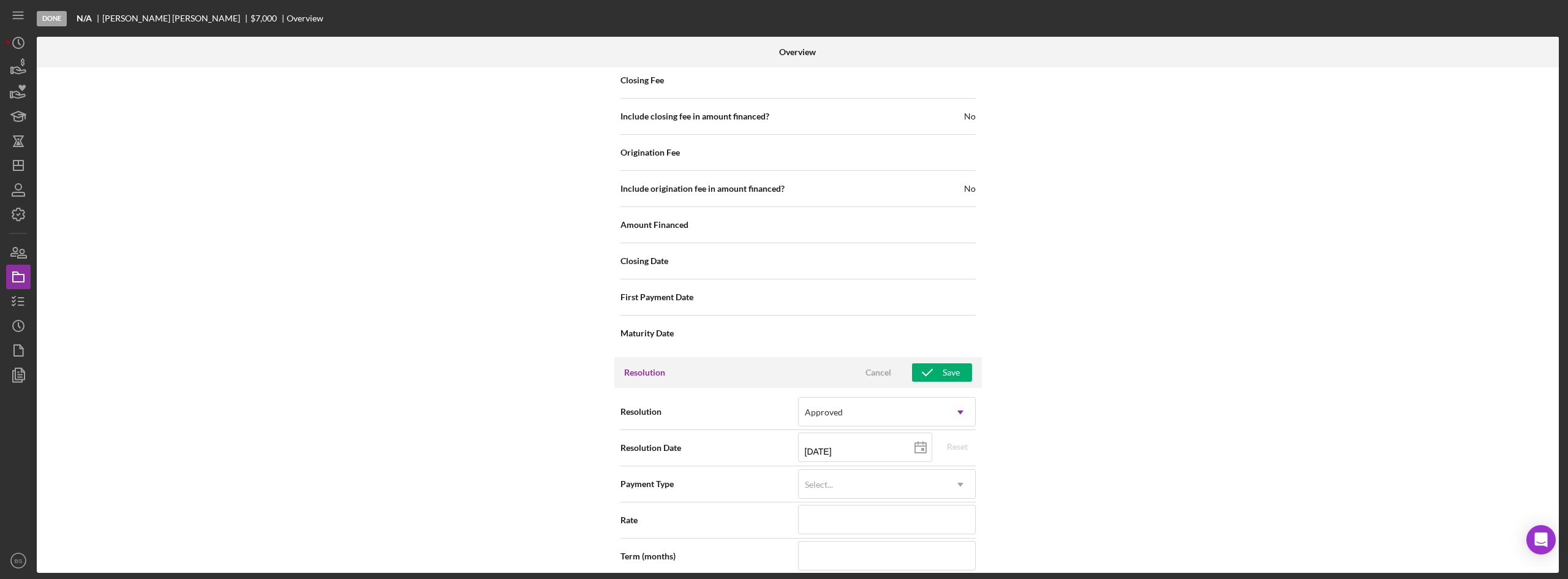
scroll to position [1683, 0]
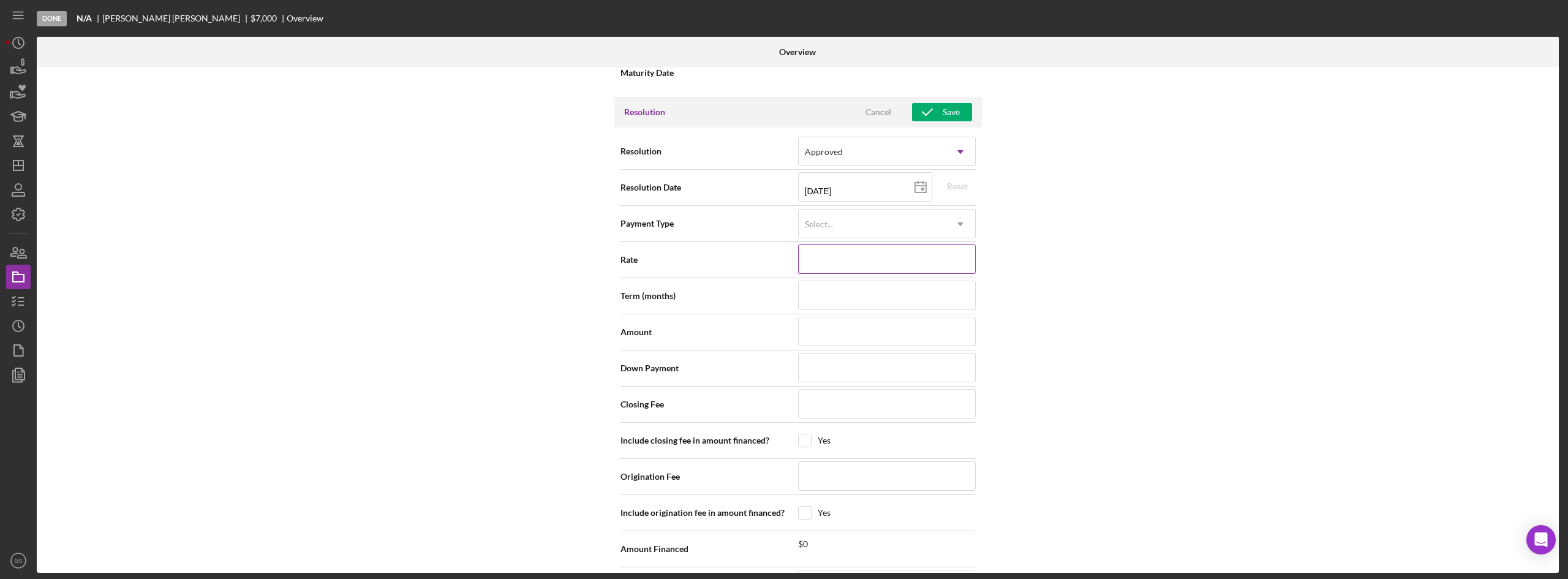
click at [883, 248] on input at bounding box center [887, 259] width 177 height 29
type input "1%"
type input "12%"
type input "12.000%"
click at [823, 316] on input at bounding box center [887, 331] width 177 height 29
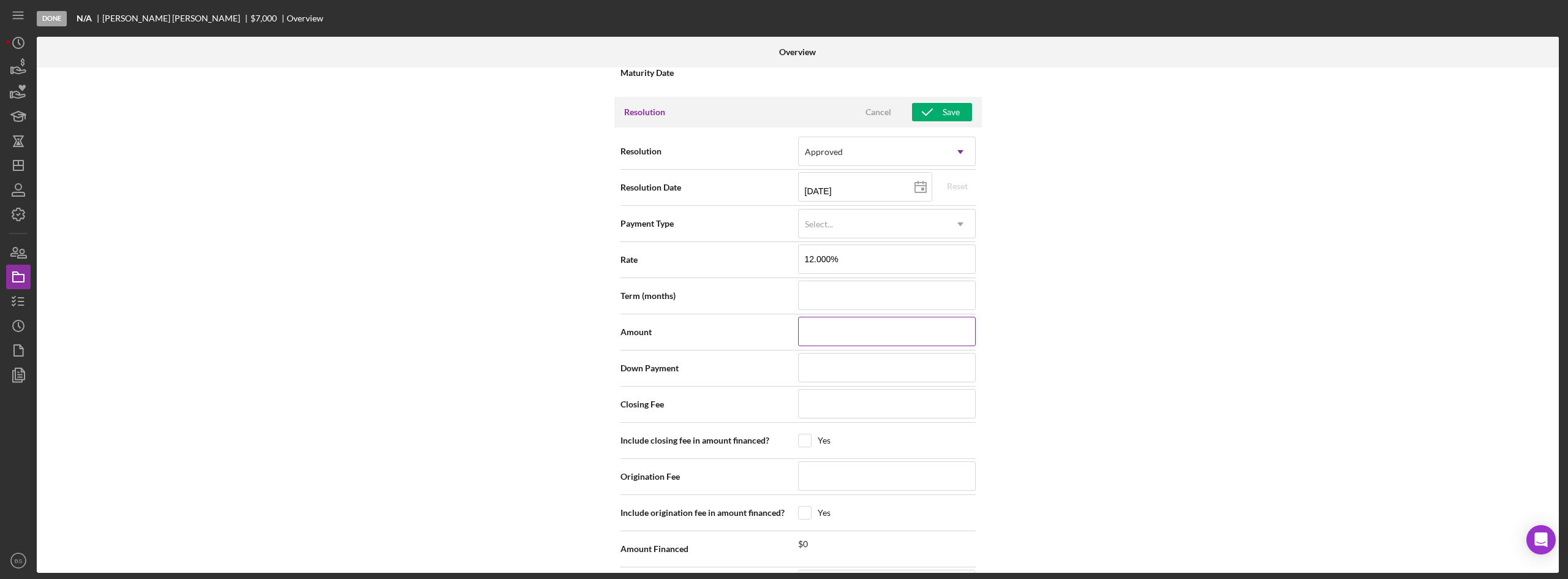
type input "$6"
type input "$61"
type input "$610"
type input "$6,100"
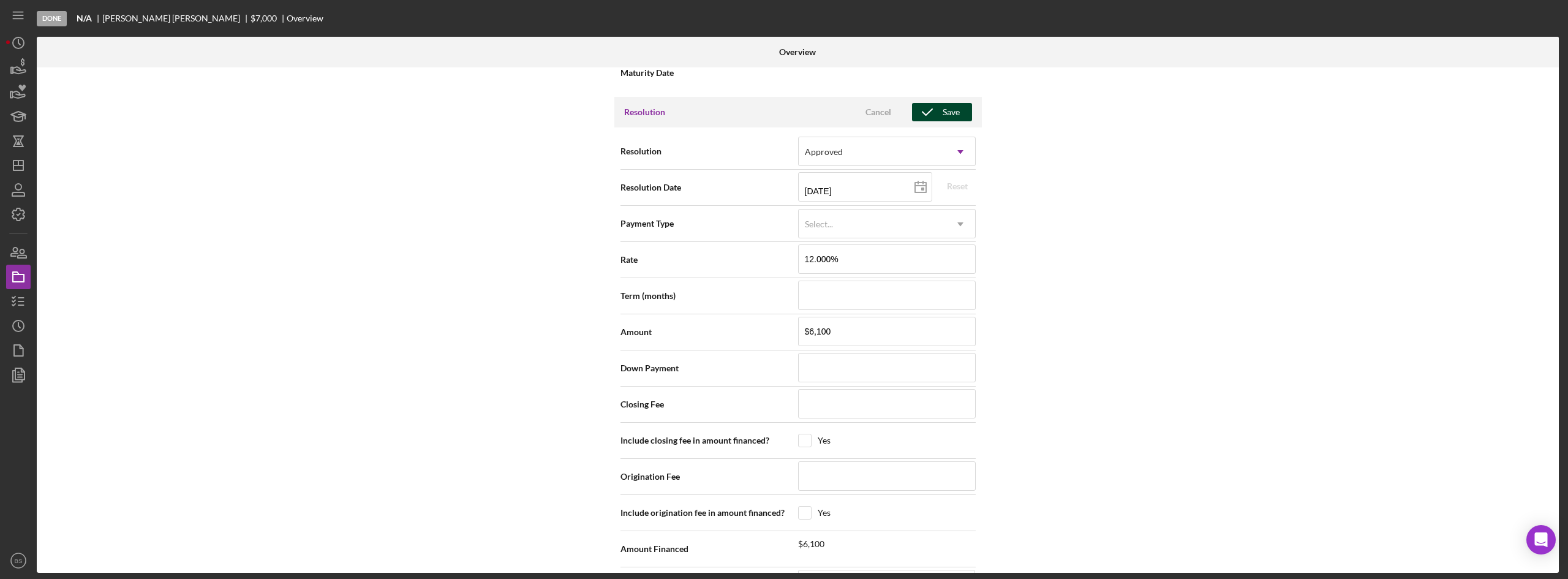
click at [933, 96] on icon "button" at bounding box center [927, 111] width 30 height 30
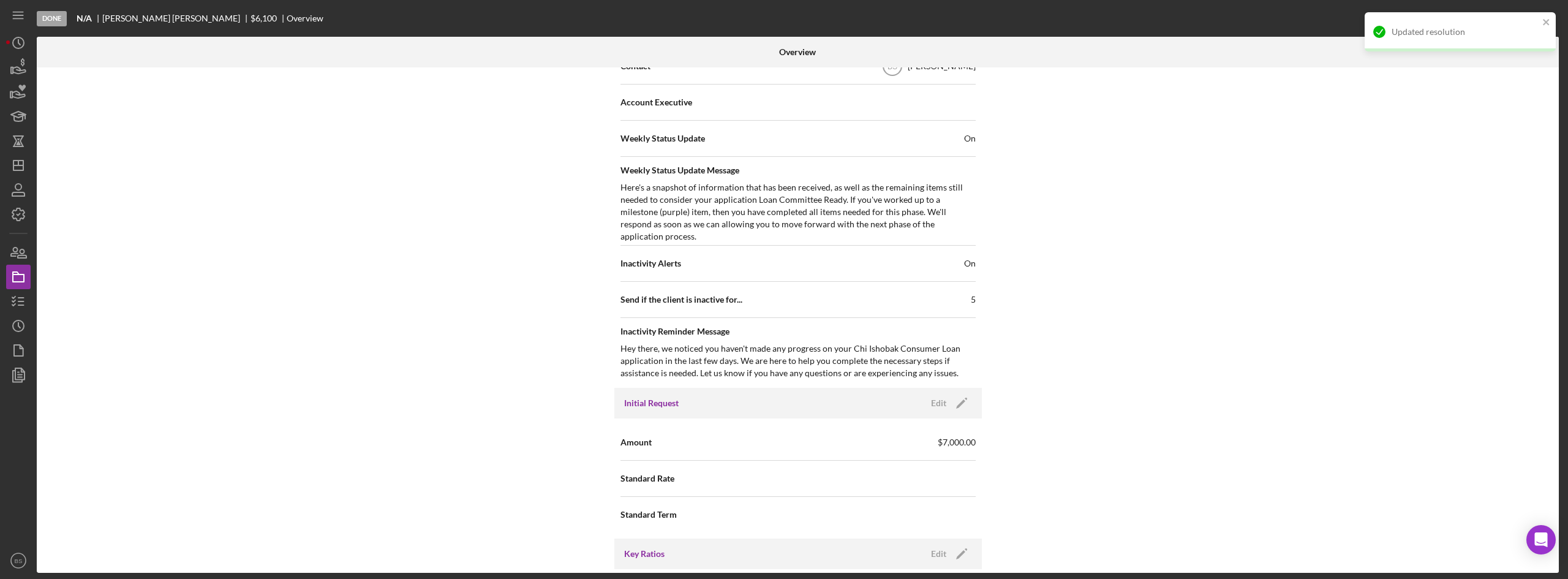
scroll to position [152, 0]
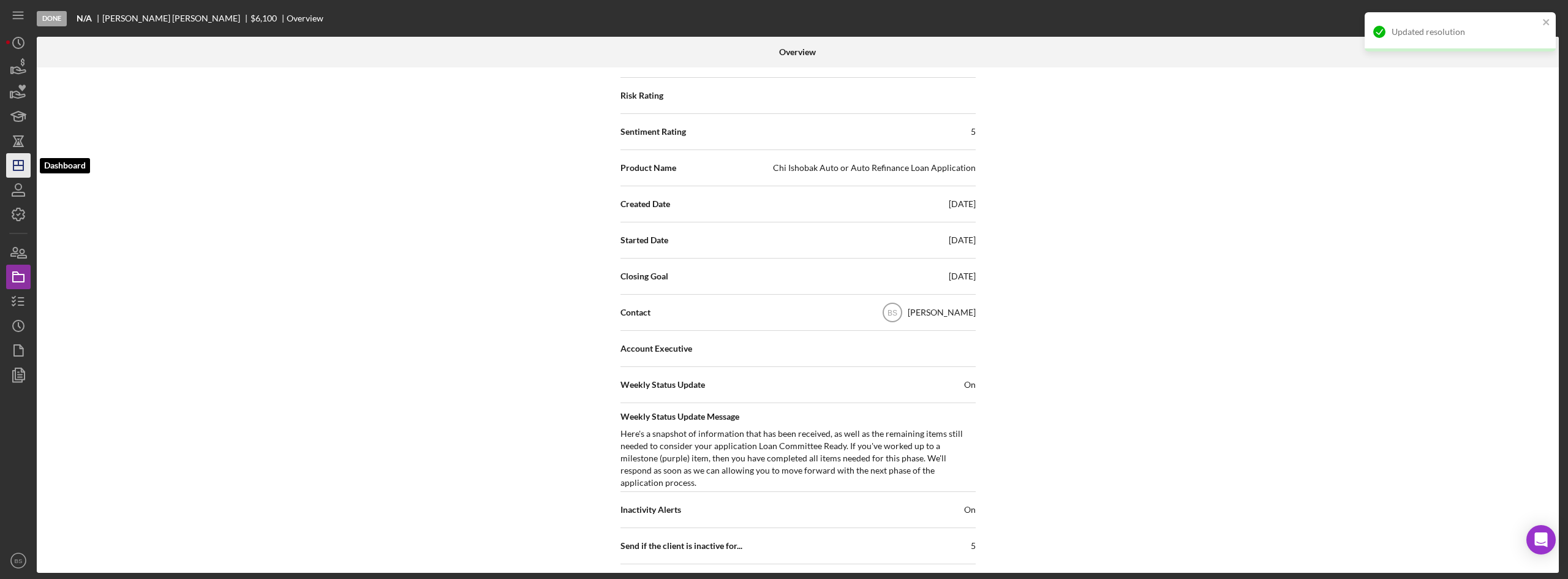
click at [11, 161] on icon "Icon/Dashboard" at bounding box center [17, 165] width 30 height 30
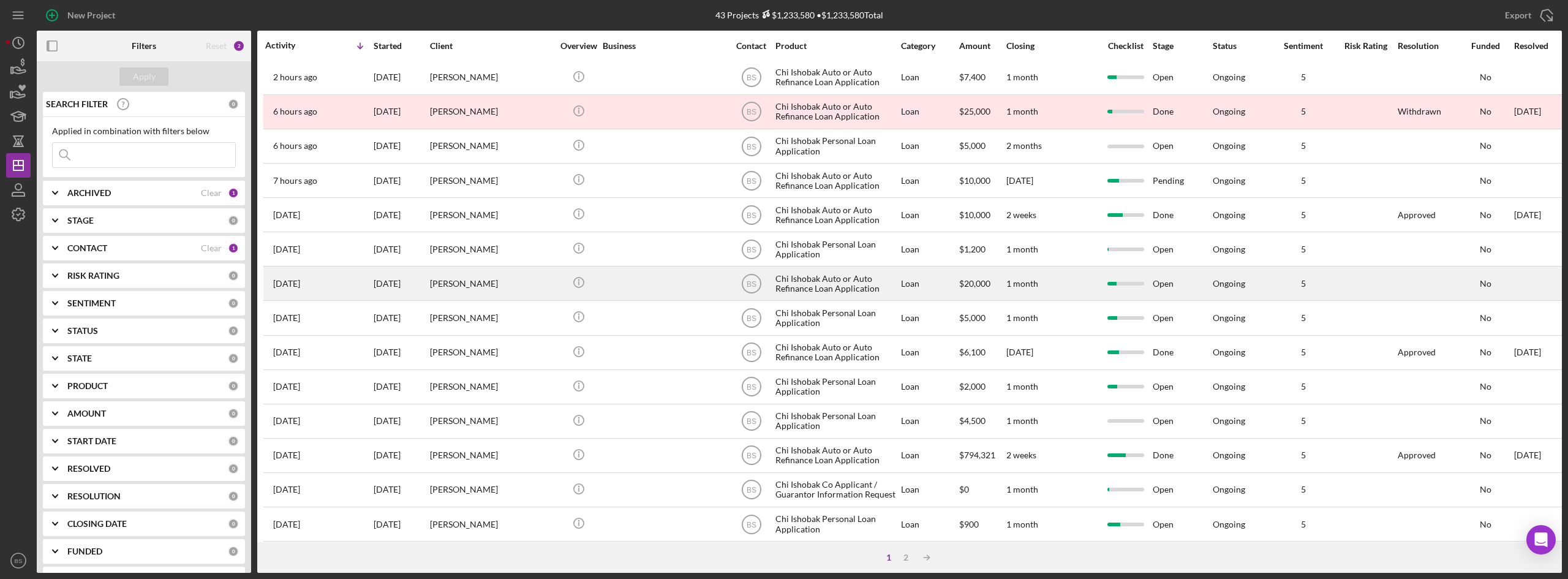
scroll to position [122, 0]
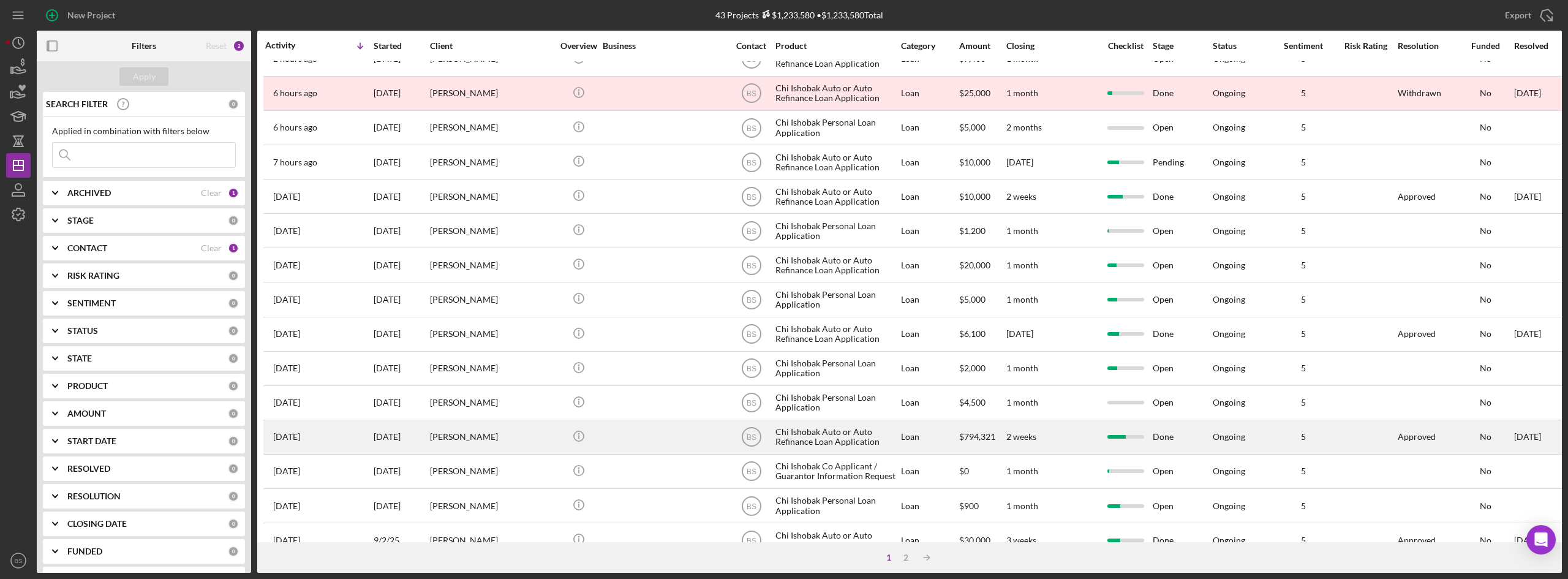
click at [506, 445] on div "[PERSON_NAME]" at bounding box center [491, 437] width 122 height 32
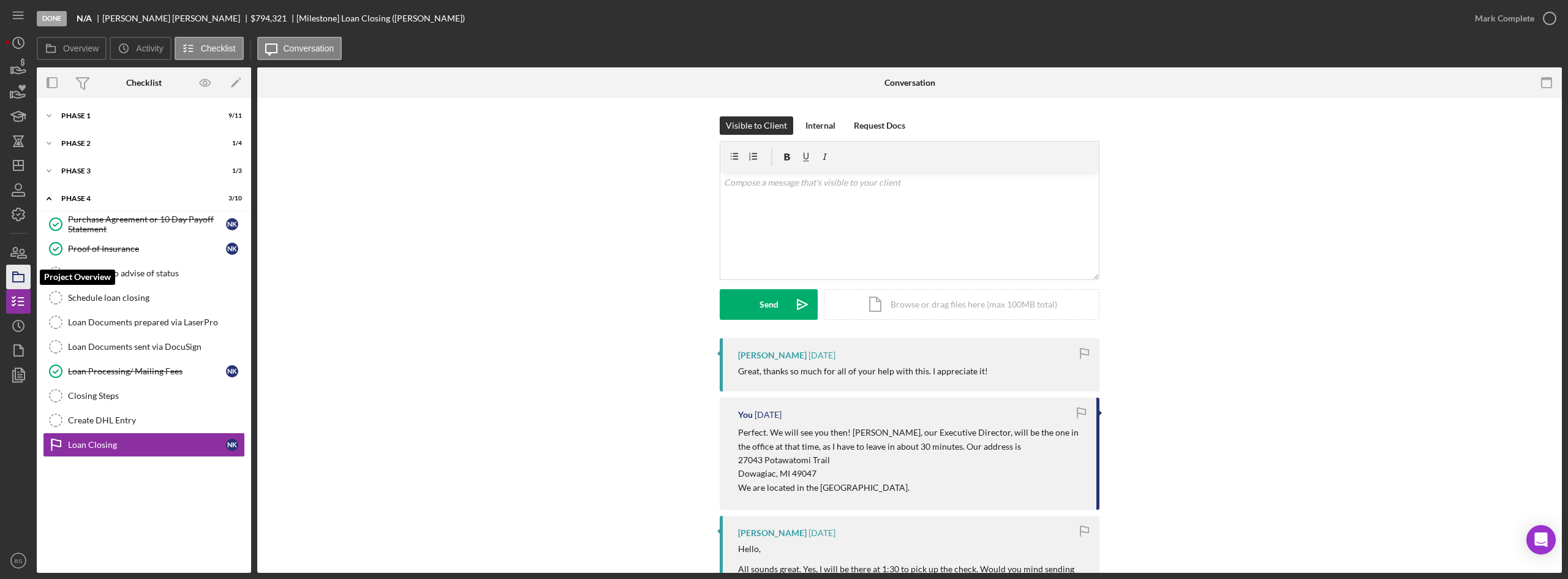
click at [22, 281] on rect "button" at bounding box center [18, 278] width 11 height 7
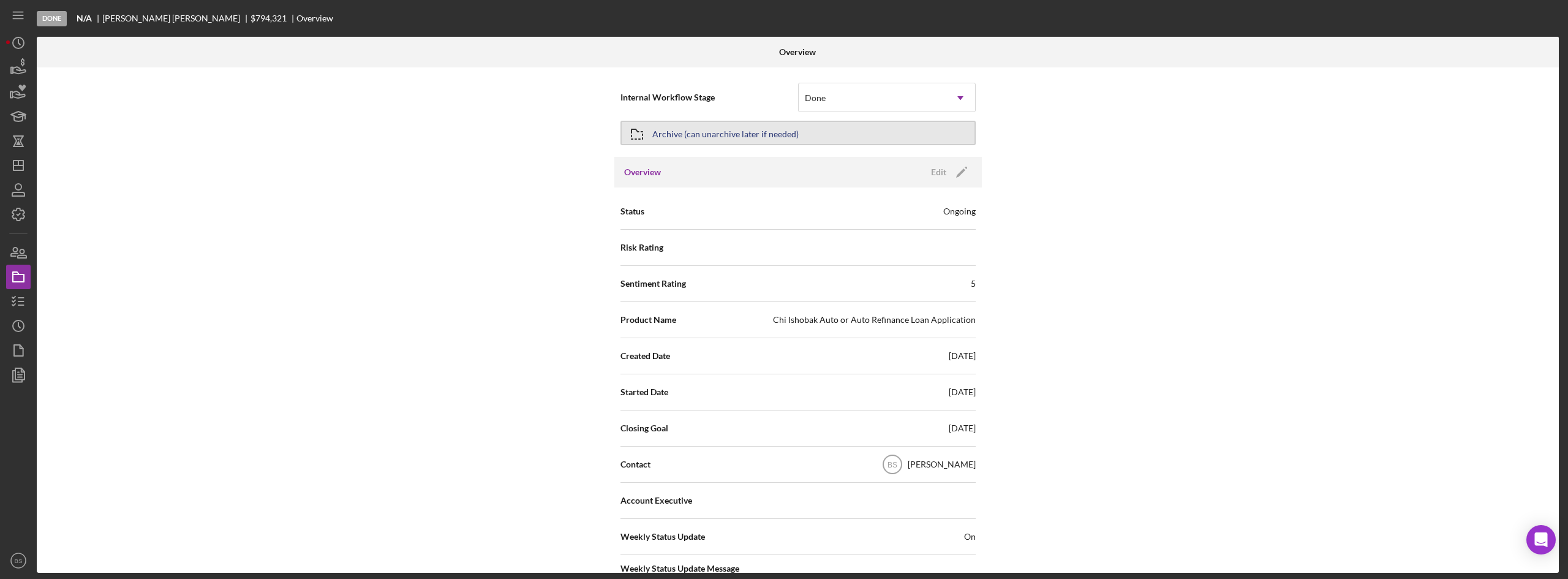
click at [675, 131] on div "Archive (can unarchive later if needed)" at bounding box center [725, 133] width 146 height 22
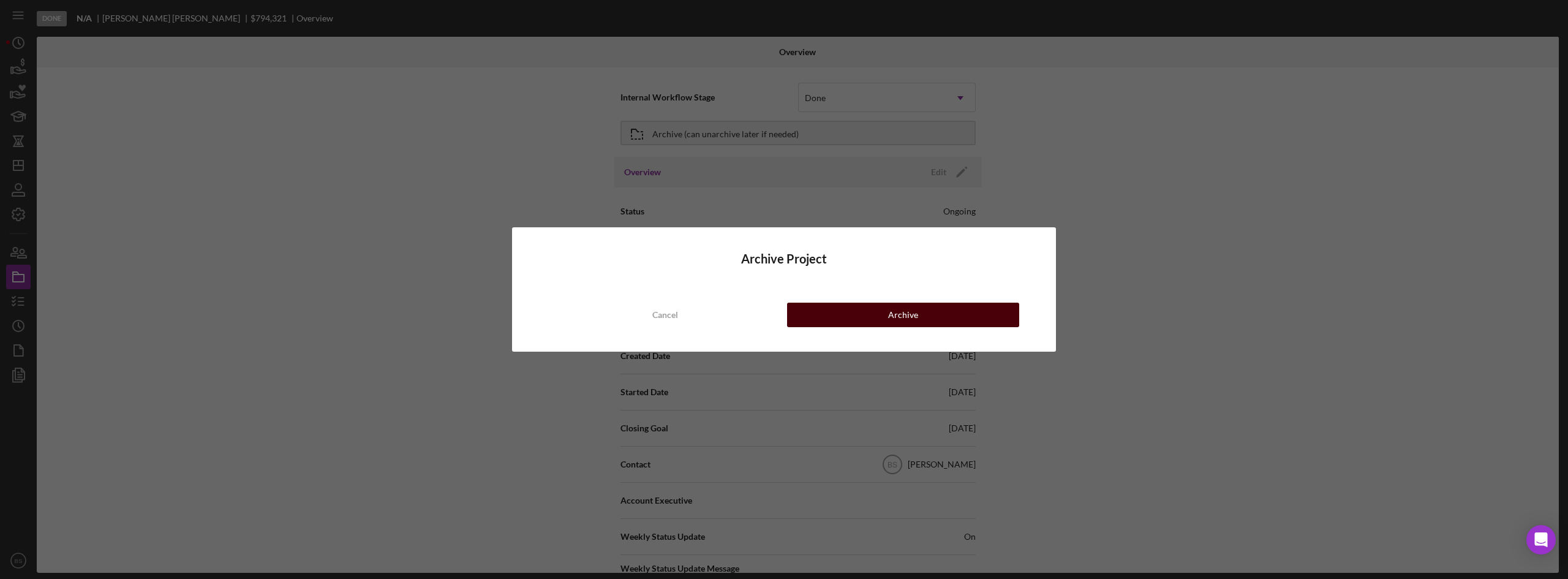
click at [799, 317] on button "Archive" at bounding box center [903, 314] width 232 height 25
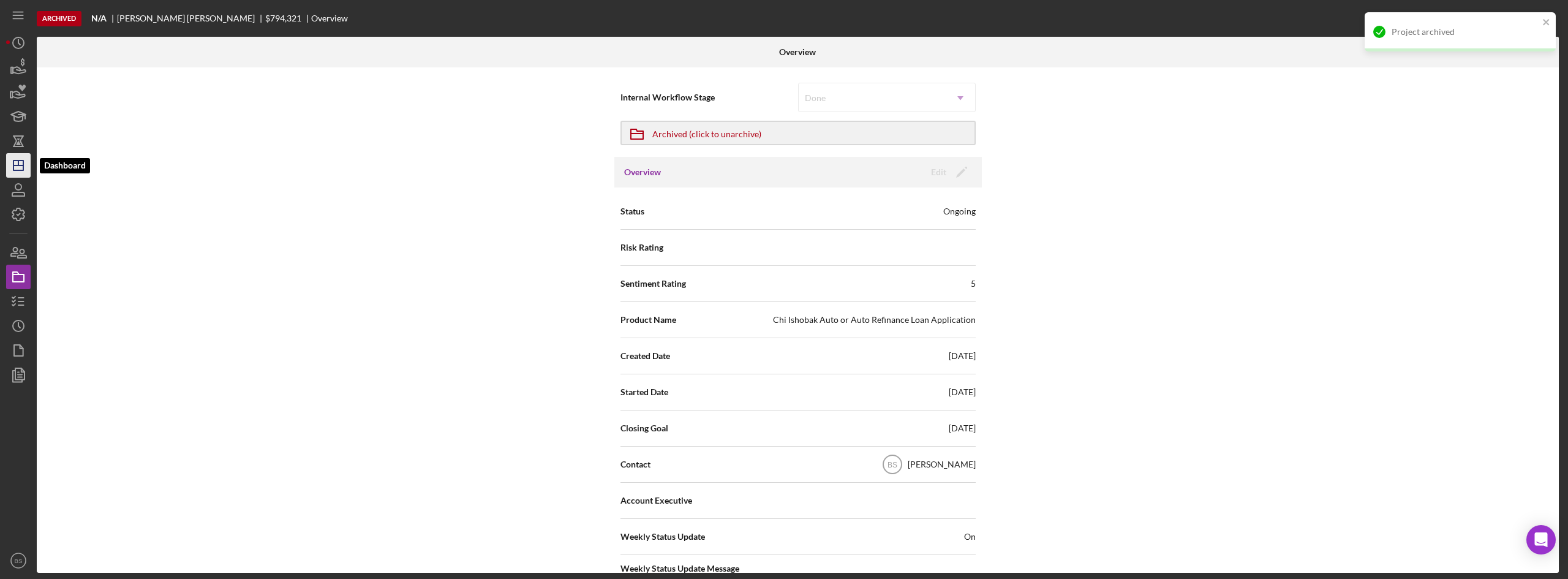
click at [26, 173] on icon "Icon/Dashboard" at bounding box center [17, 165] width 30 height 30
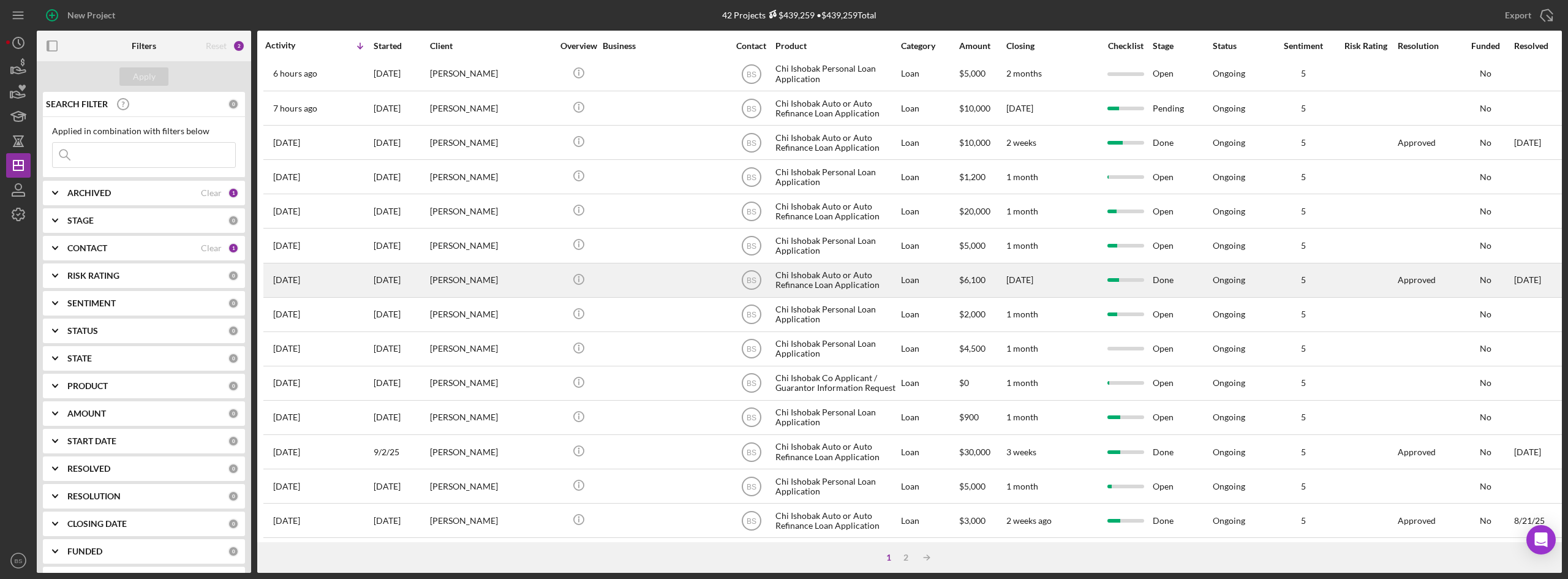
scroll to position [184, 0]
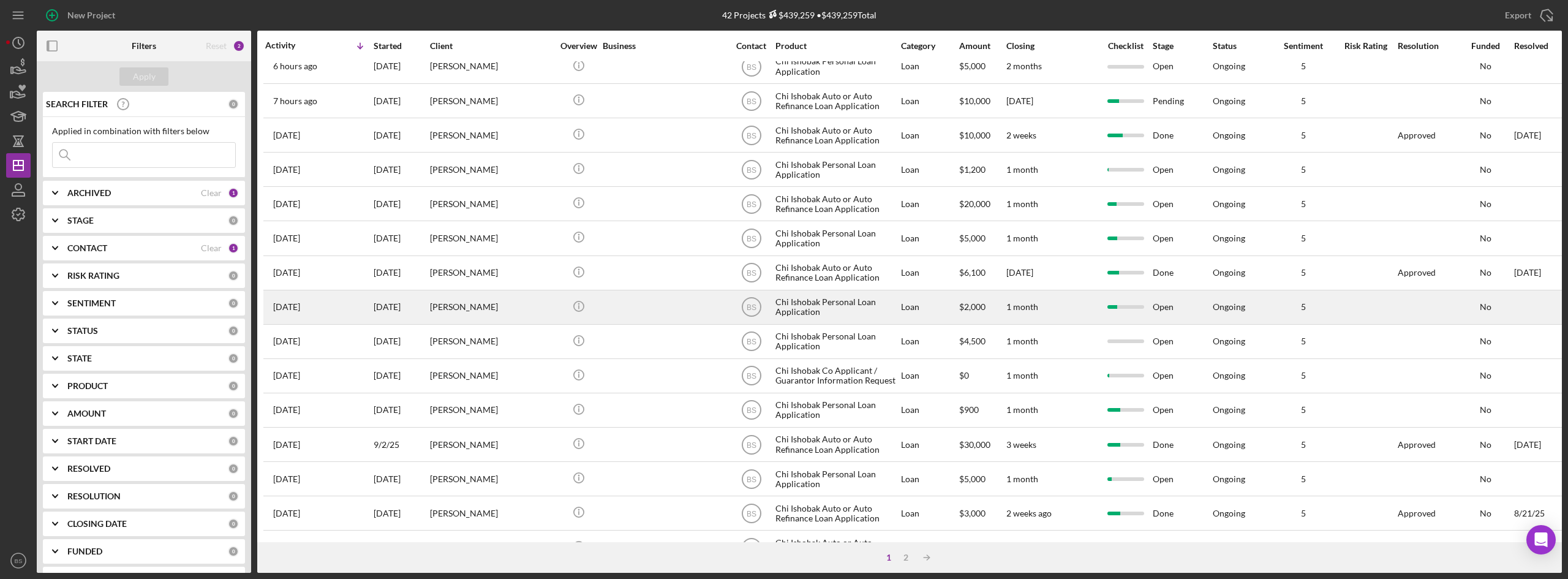
click at [504, 307] on div "[PERSON_NAME]" at bounding box center [491, 306] width 122 height 32
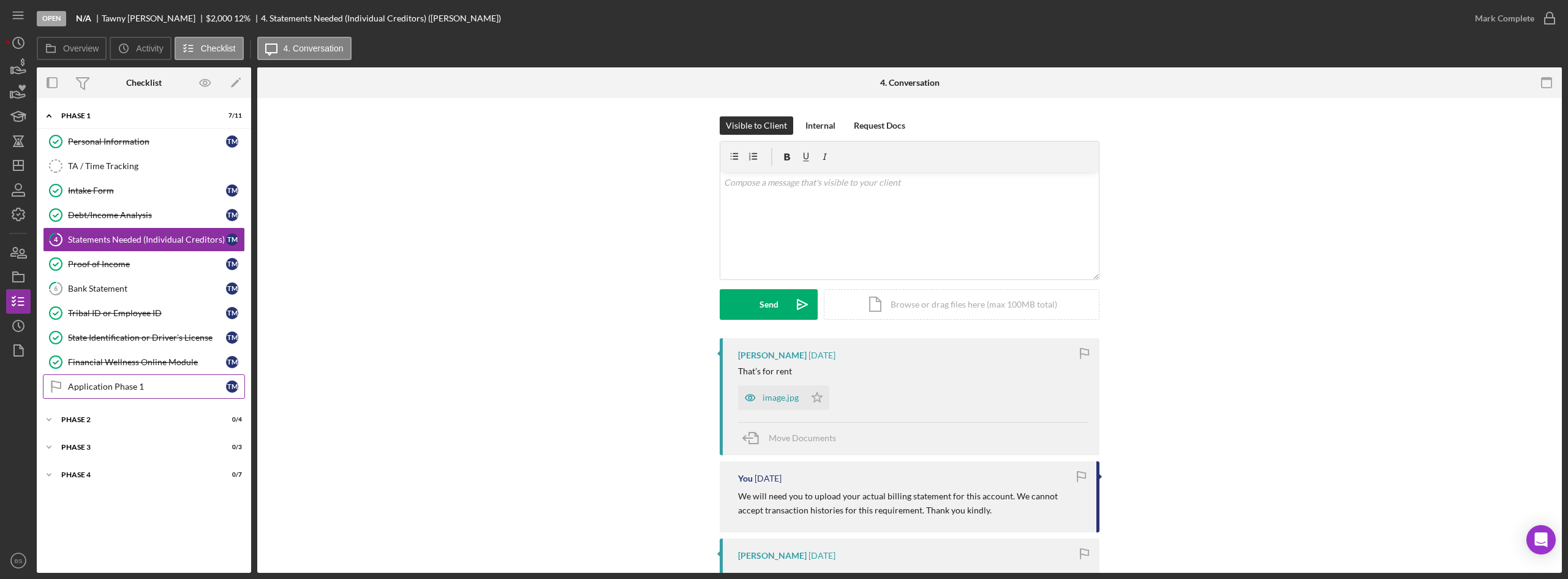
click at [100, 388] on div "Application Phase 1" at bounding box center [147, 386] width 158 height 10
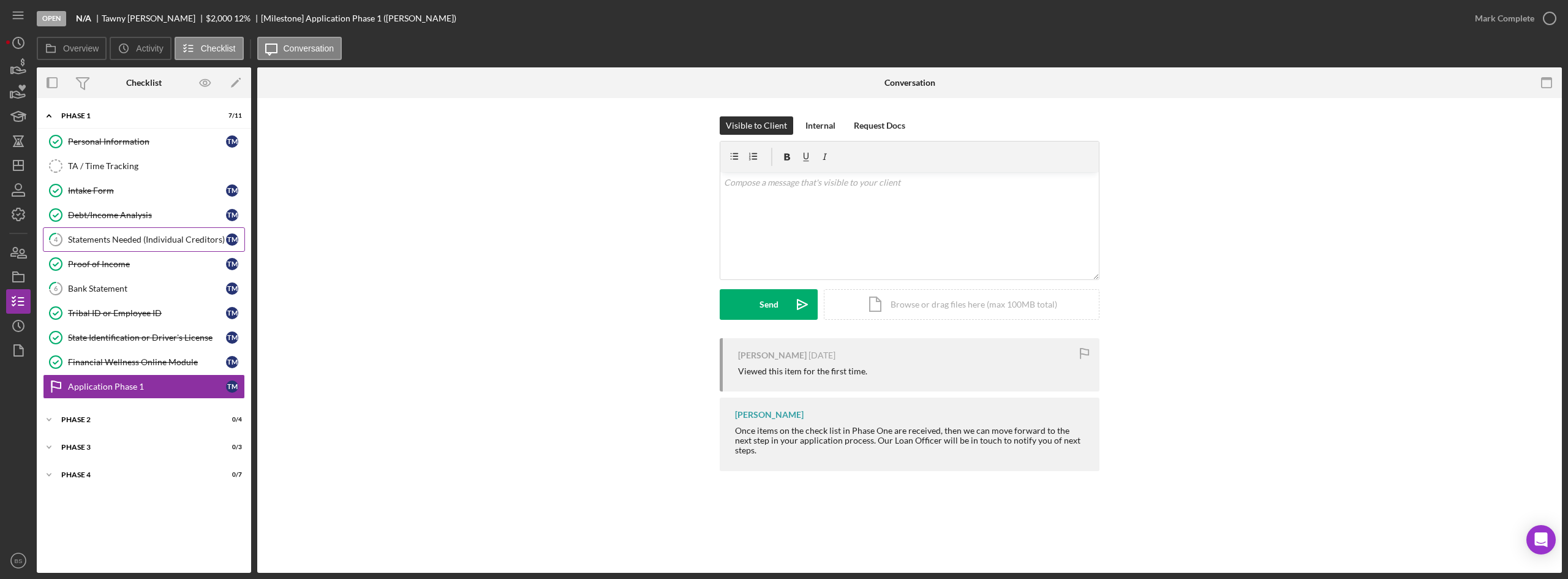
click at [108, 239] on div "Statements Needed (Individual Creditors)" at bounding box center [147, 239] width 158 height 10
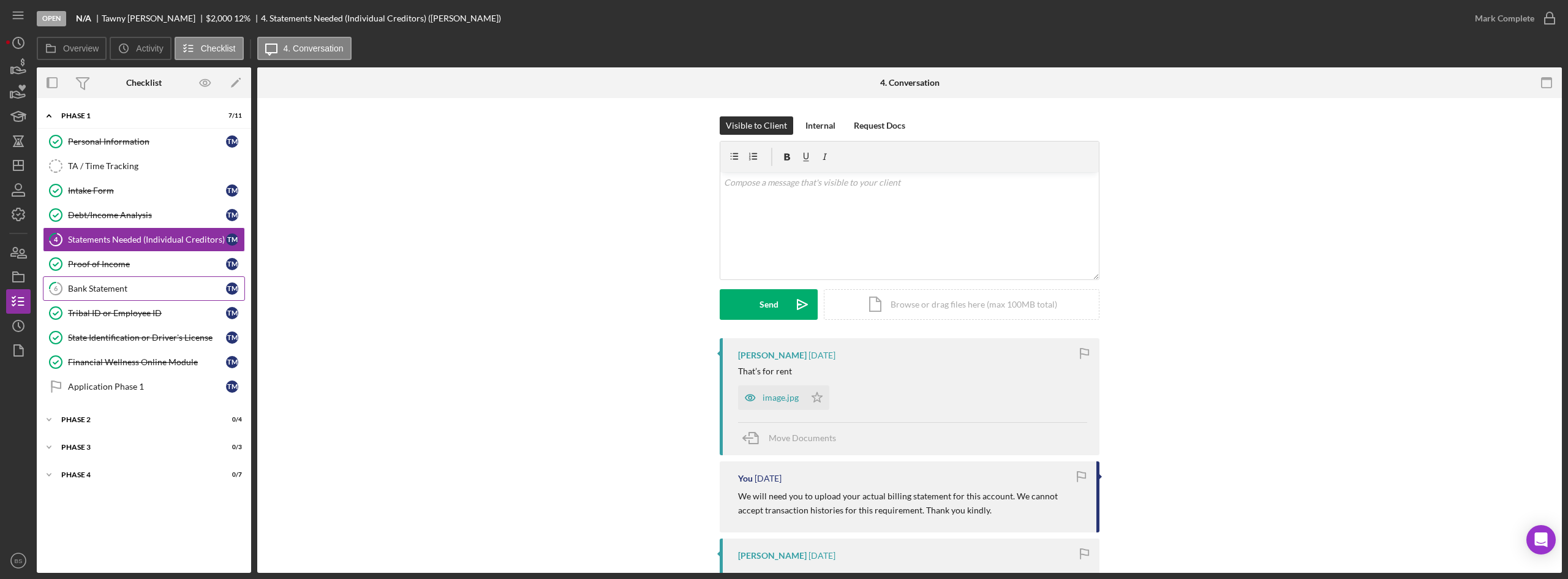
click at [111, 285] on div "Bank Statement" at bounding box center [147, 288] width 158 height 10
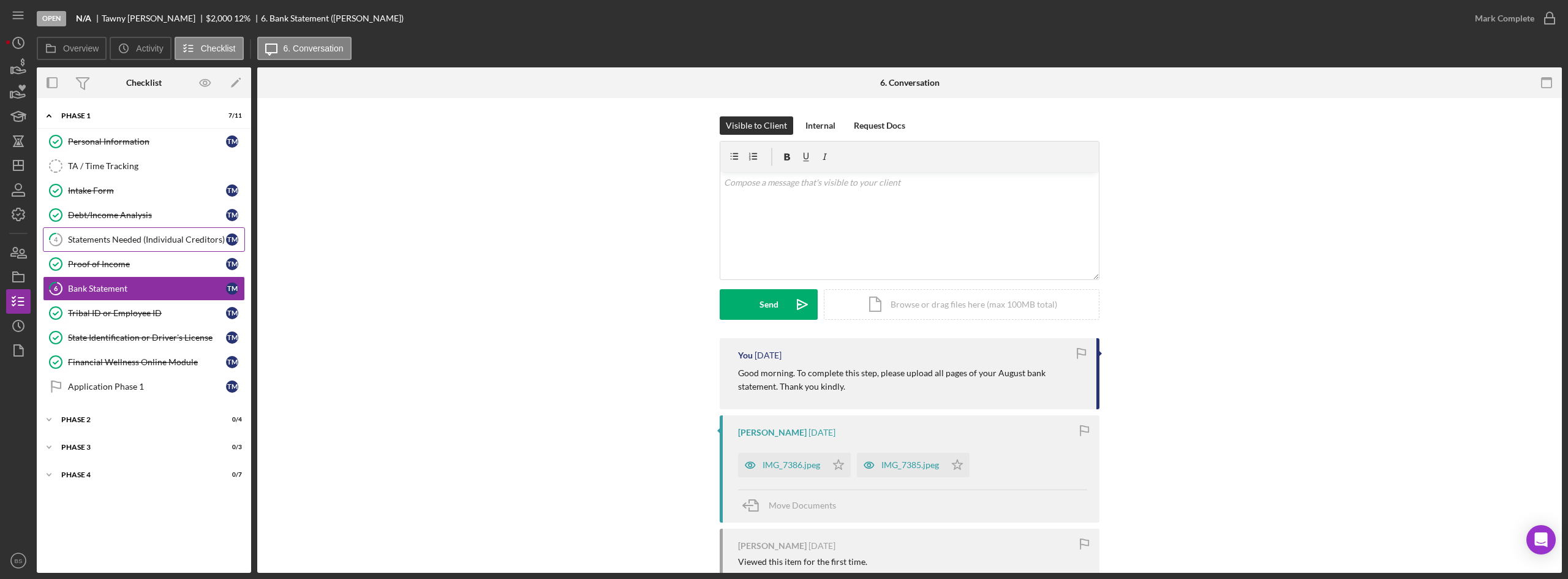
click at [120, 237] on div "Statements Needed (Individual Creditors)" at bounding box center [147, 239] width 158 height 10
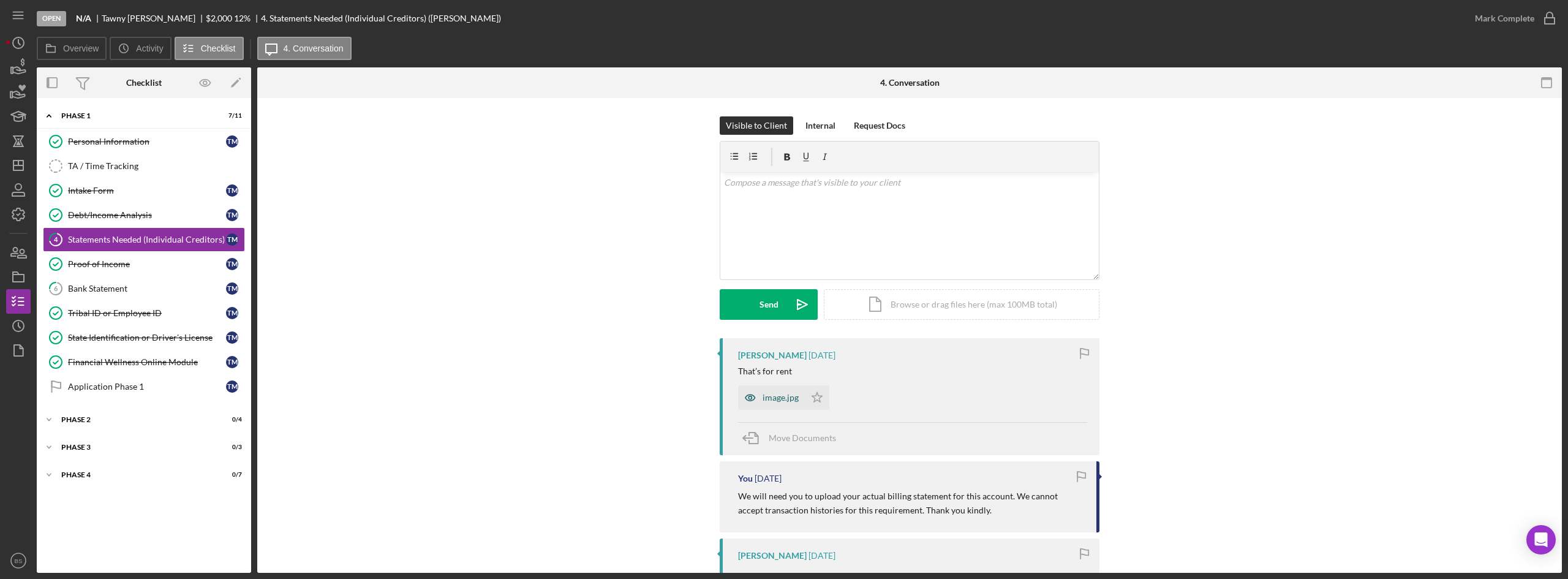
click at [797, 405] on div "image.jpg" at bounding box center [772, 397] width 67 height 25
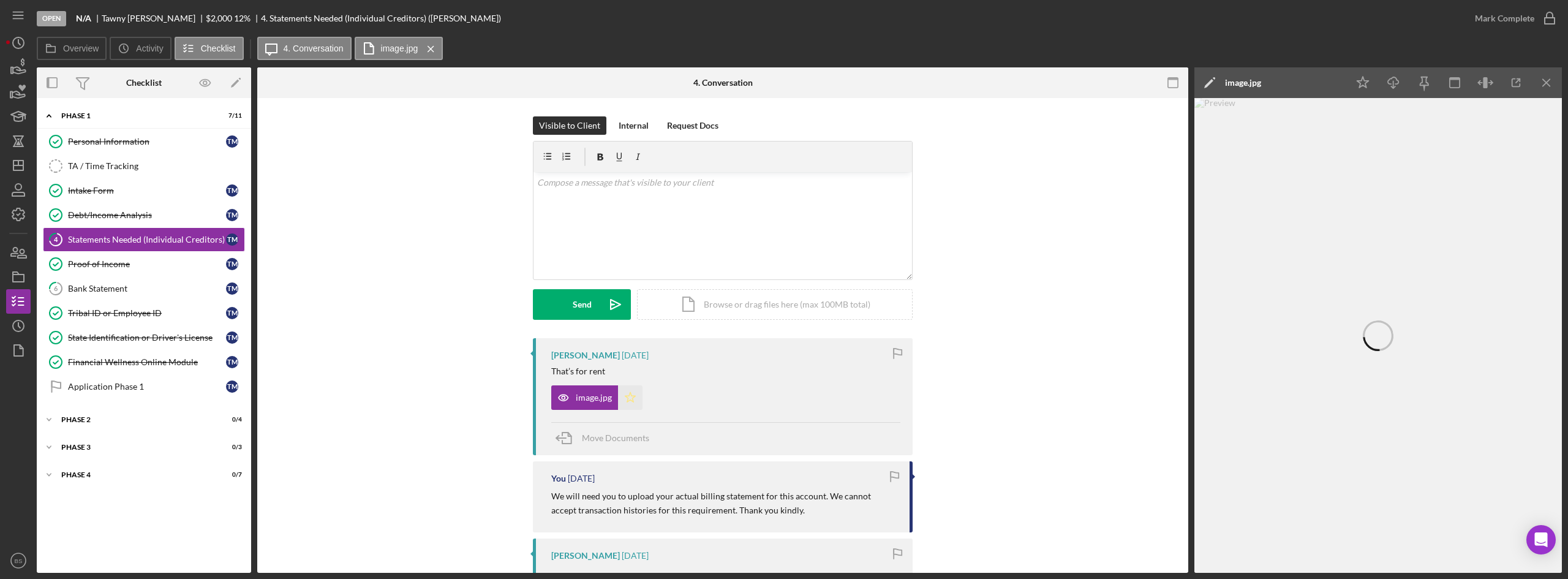
click at [632, 399] on icon "Icon/Star" at bounding box center [630, 397] width 25 height 25
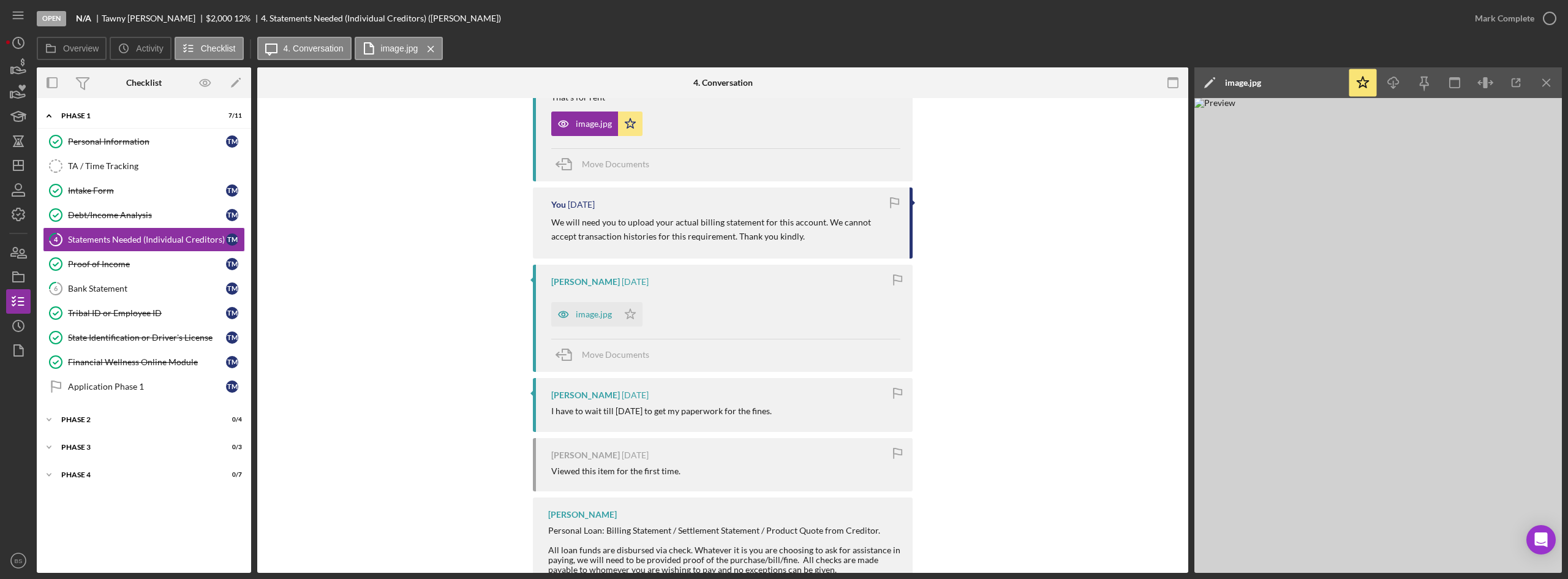
scroll to position [315, 0]
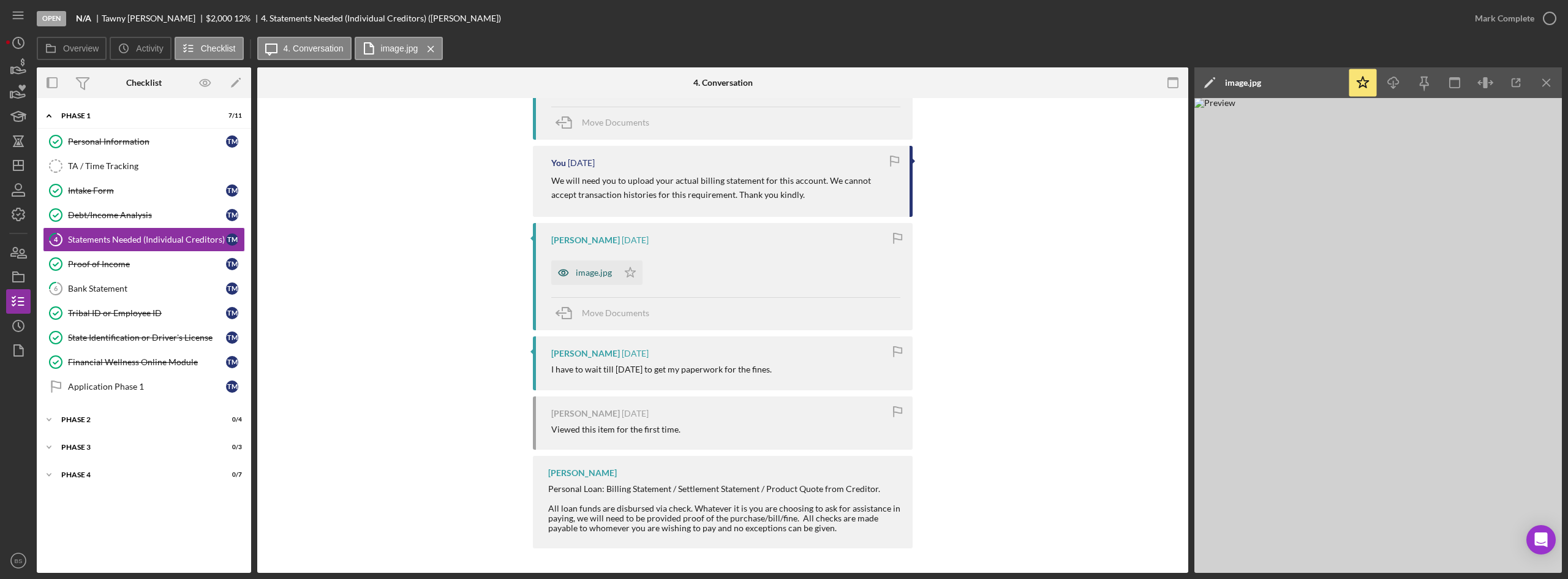
click at [579, 268] on div "image.jpg" at bounding box center [593, 272] width 36 height 10
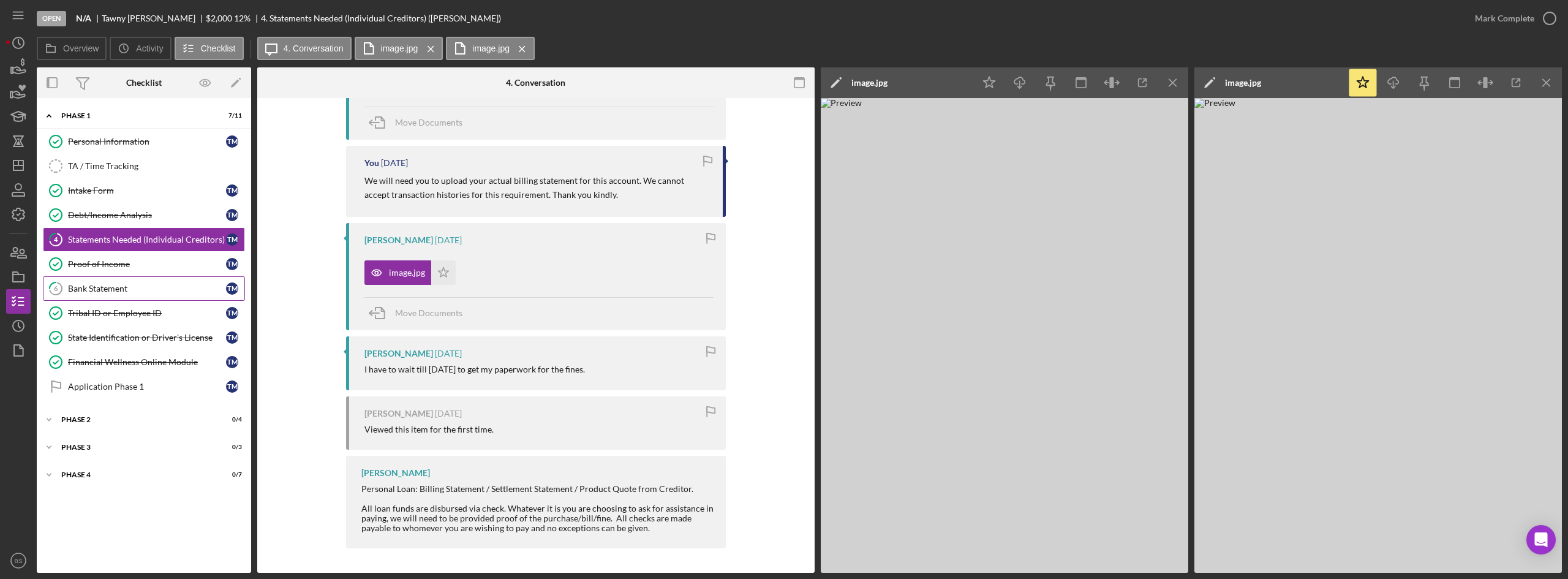
click at [120, 287] on div "Bank Statement" at bounding box center [147, 288] width 158 height 10
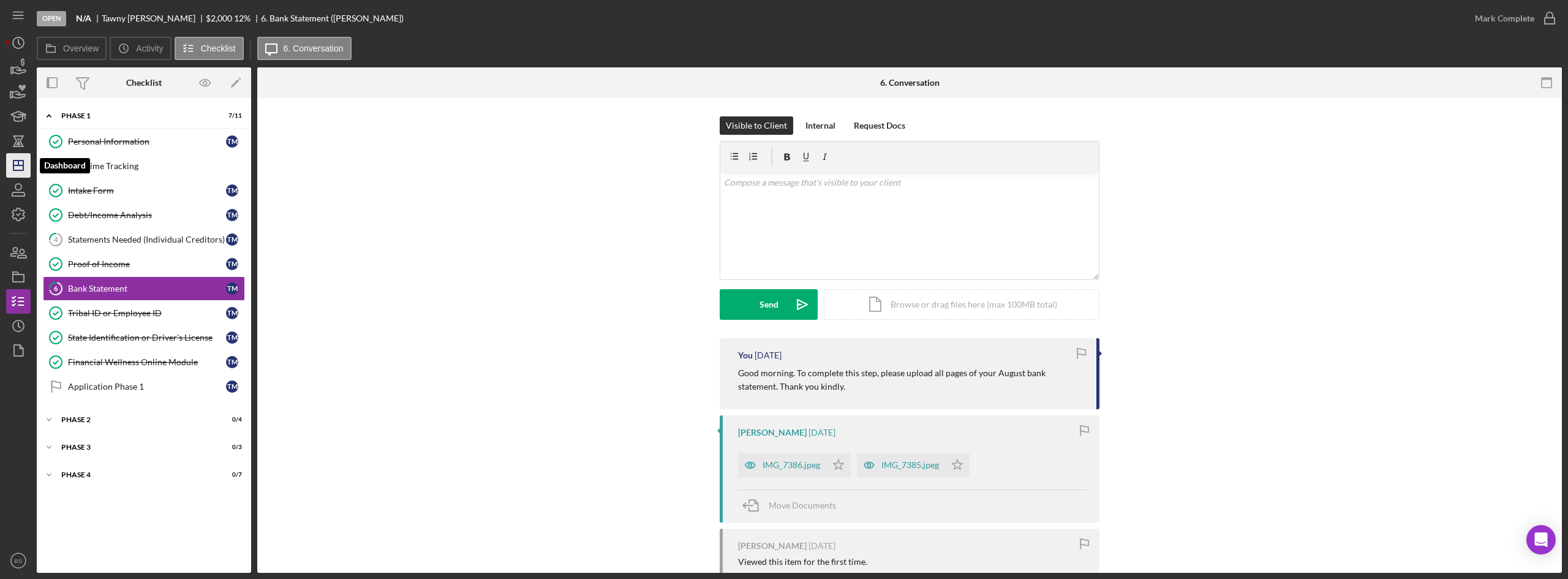
click at [17, 176] on icon "Icon/Dashboard" at bounding box center [17, 165] width 30 height 30
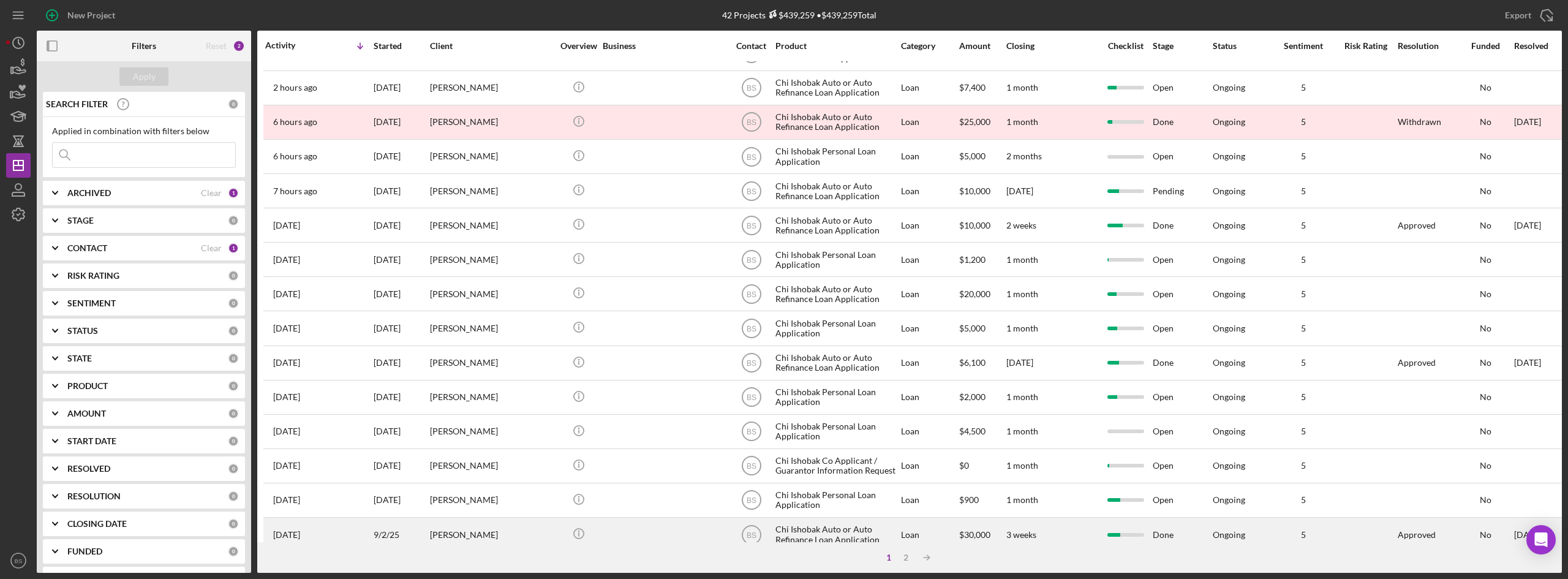
scroll to position [393, 0]
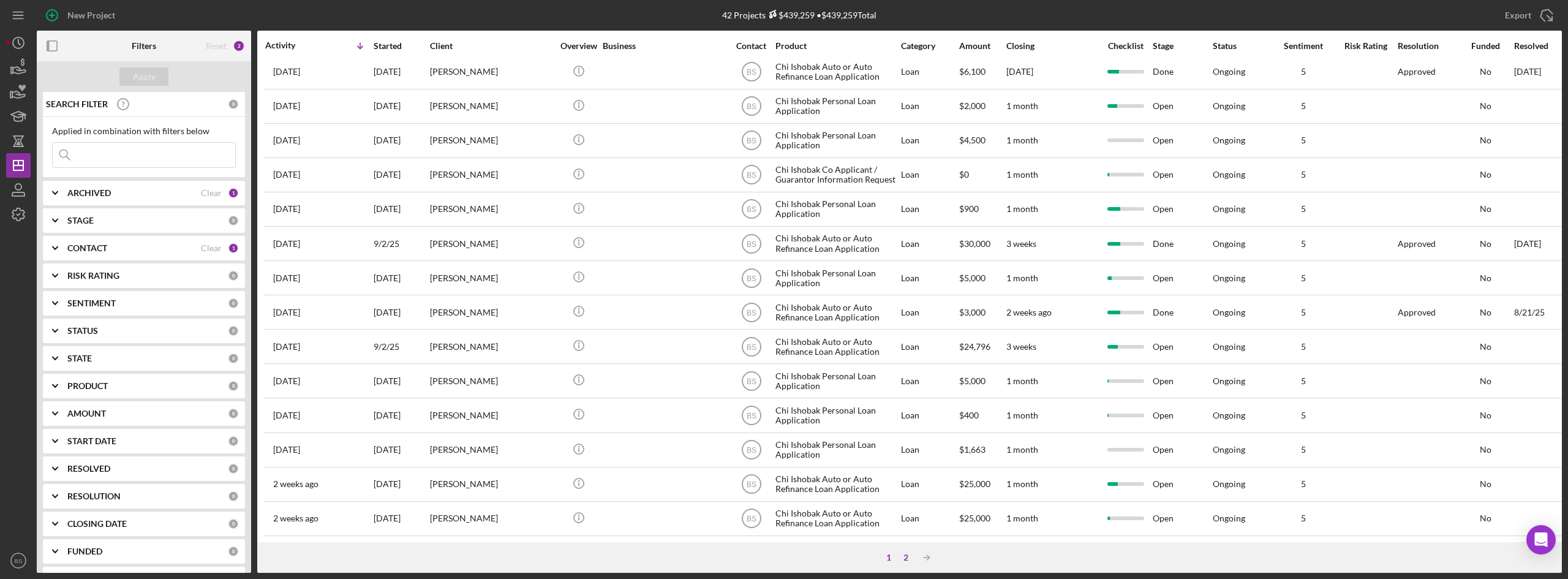
click at [906, 554] on div "2" at bounding box center [906, 557] width 17 height 10
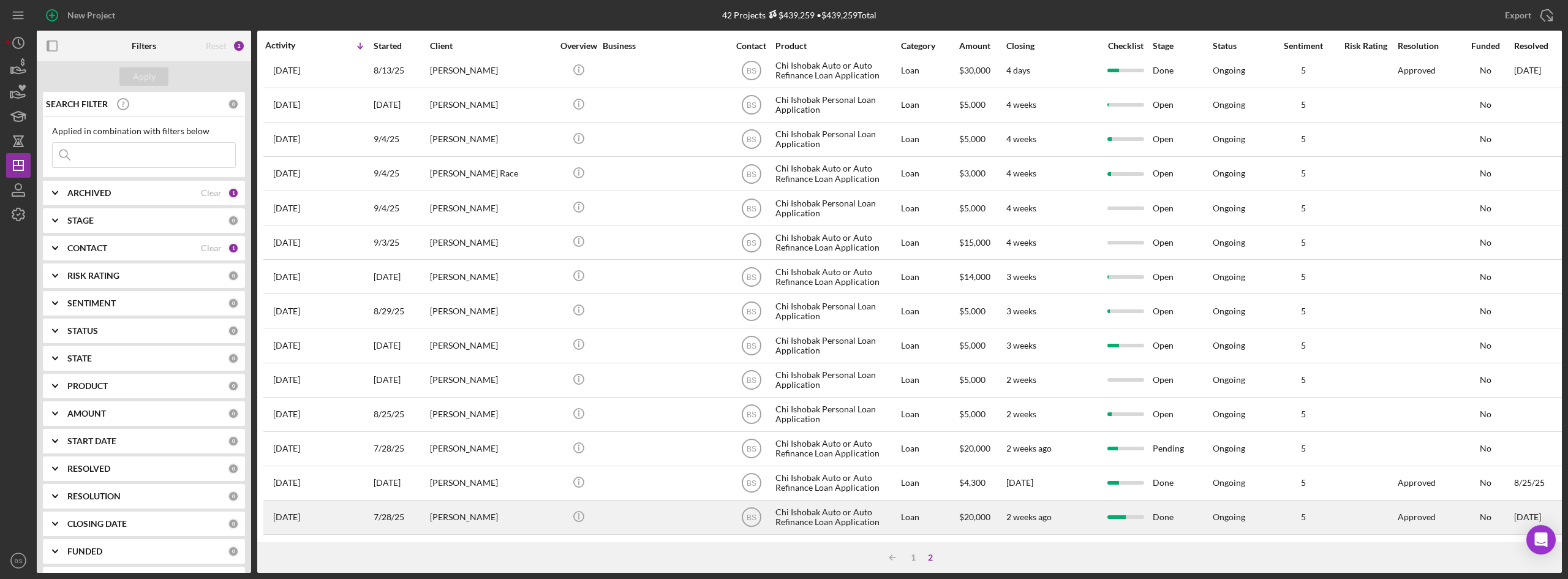
scroll to position [58, 0]
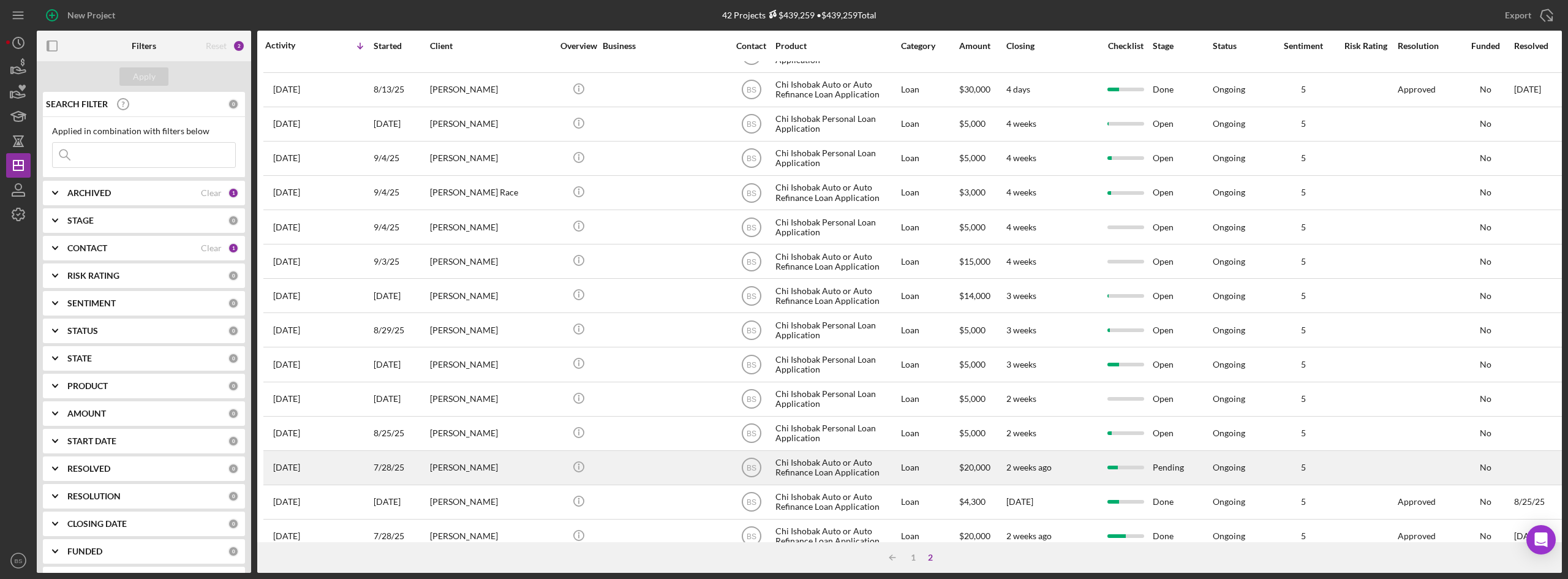
click at [452, 467] on div "[PERSON_NAME]" at bounding box center [491, 467] width 122 height 32
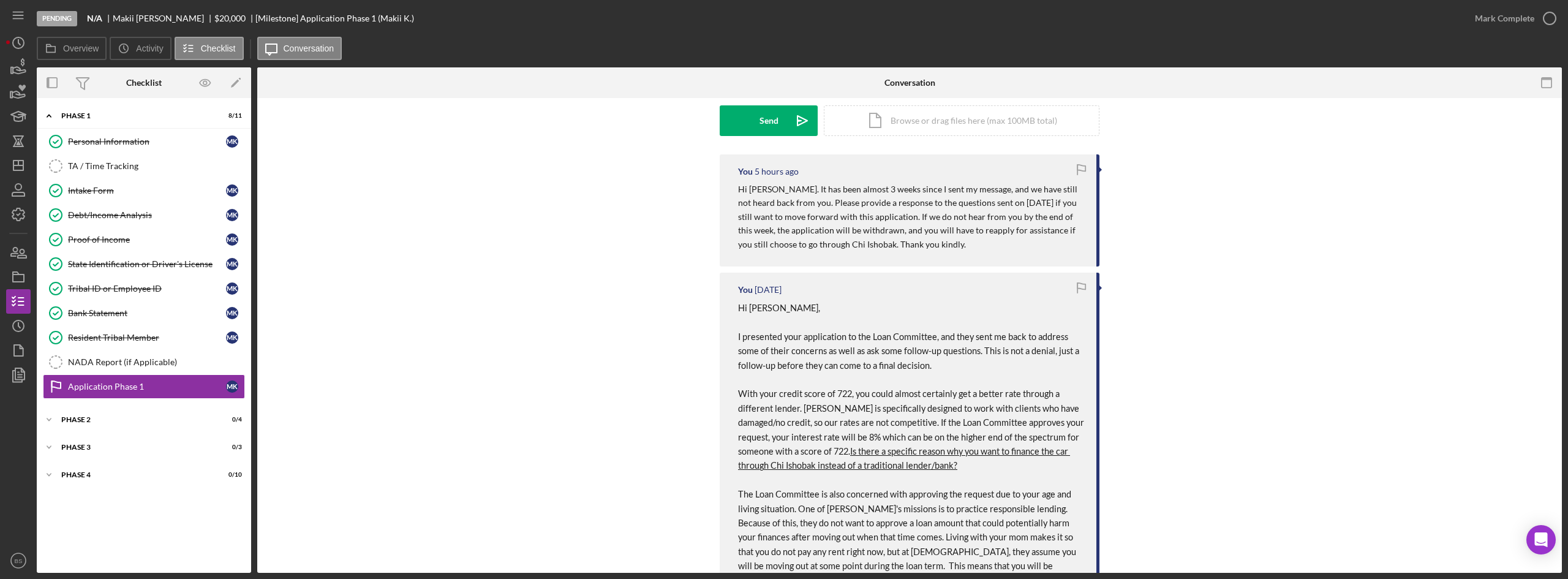
scroll to position [244, 0]
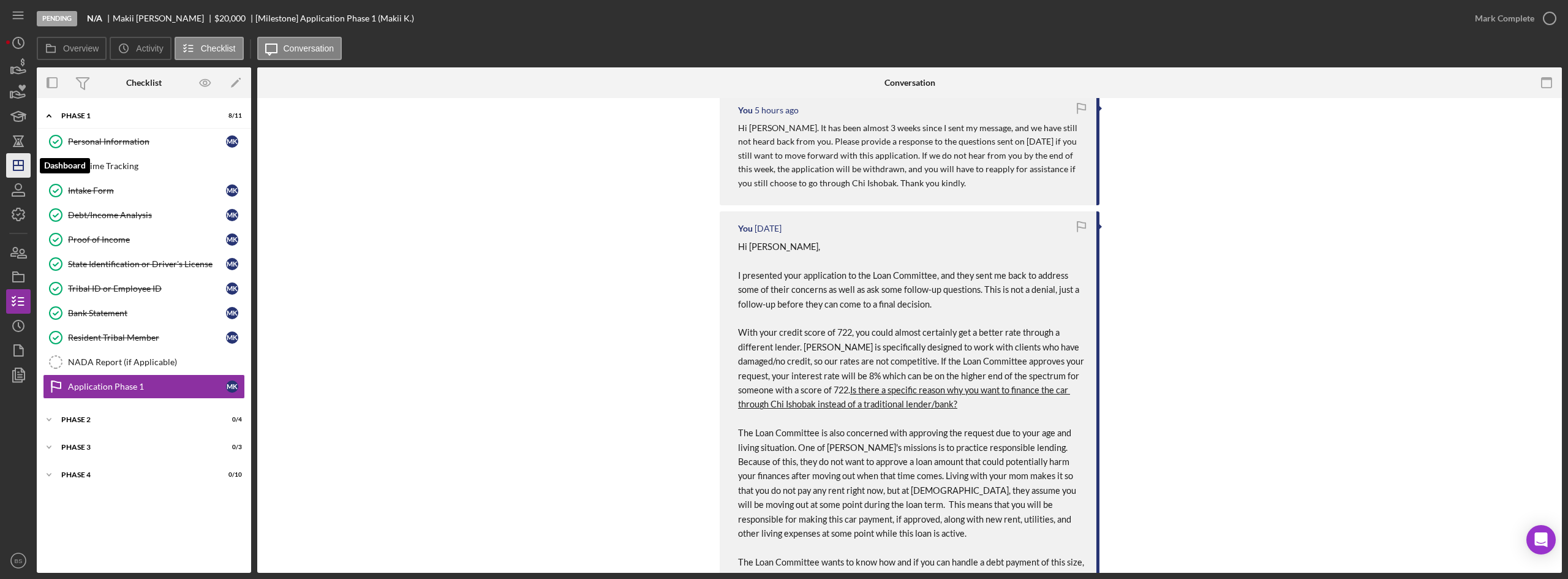
click at [17, 159] on icon "Icon/Dashboard" at bounding box center [17, 165] width 30 height 30
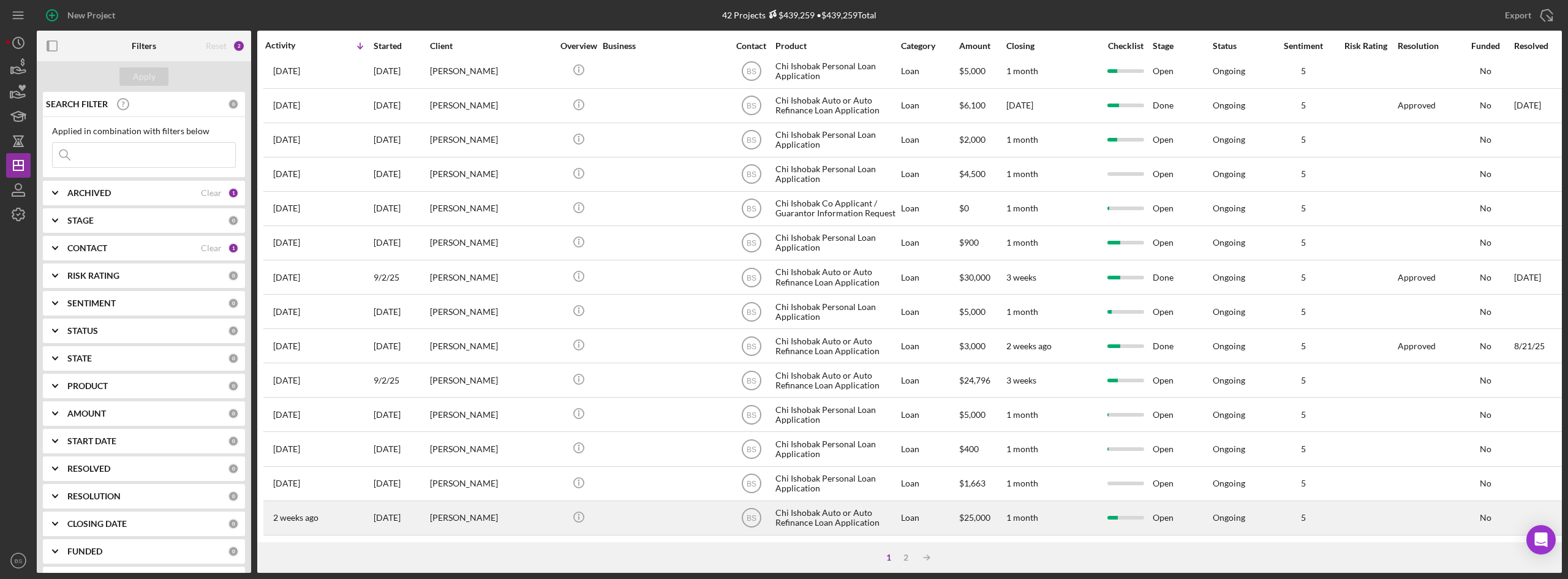
scroll to position [333, 0]
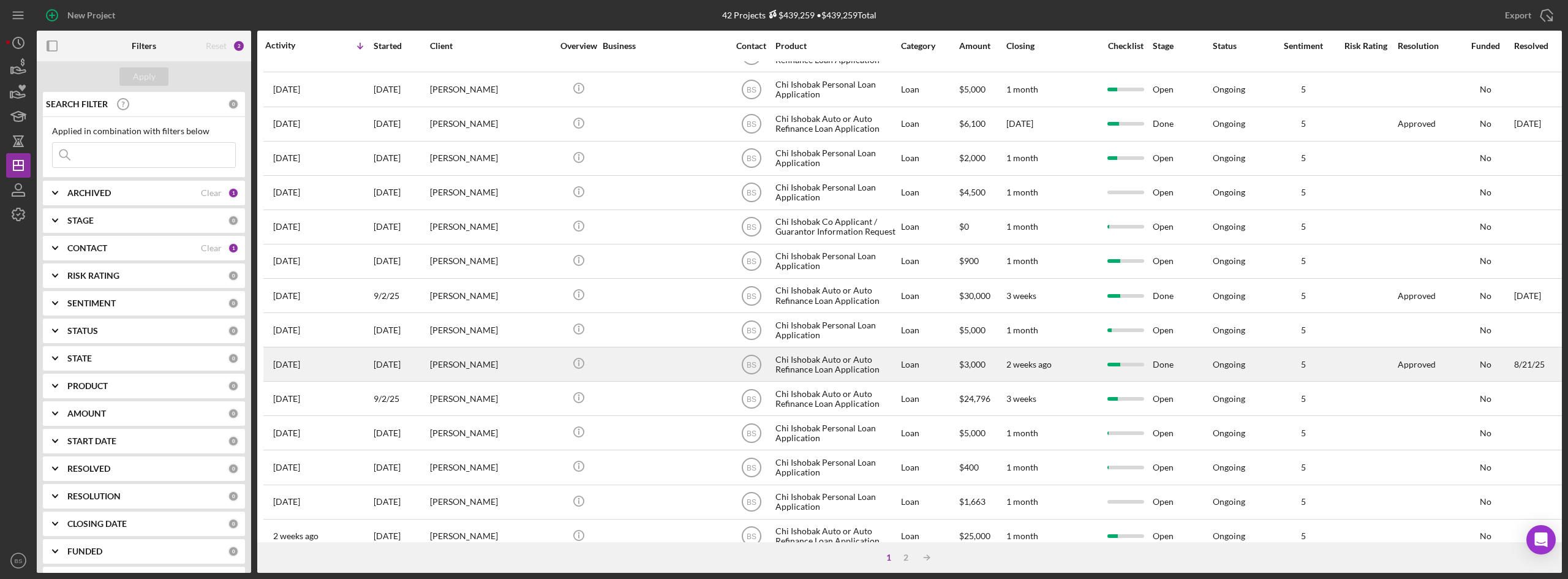
click at [489, 367] on div "[PERSON_NAME]" at bounding box center [491, 363] width 122 height 32
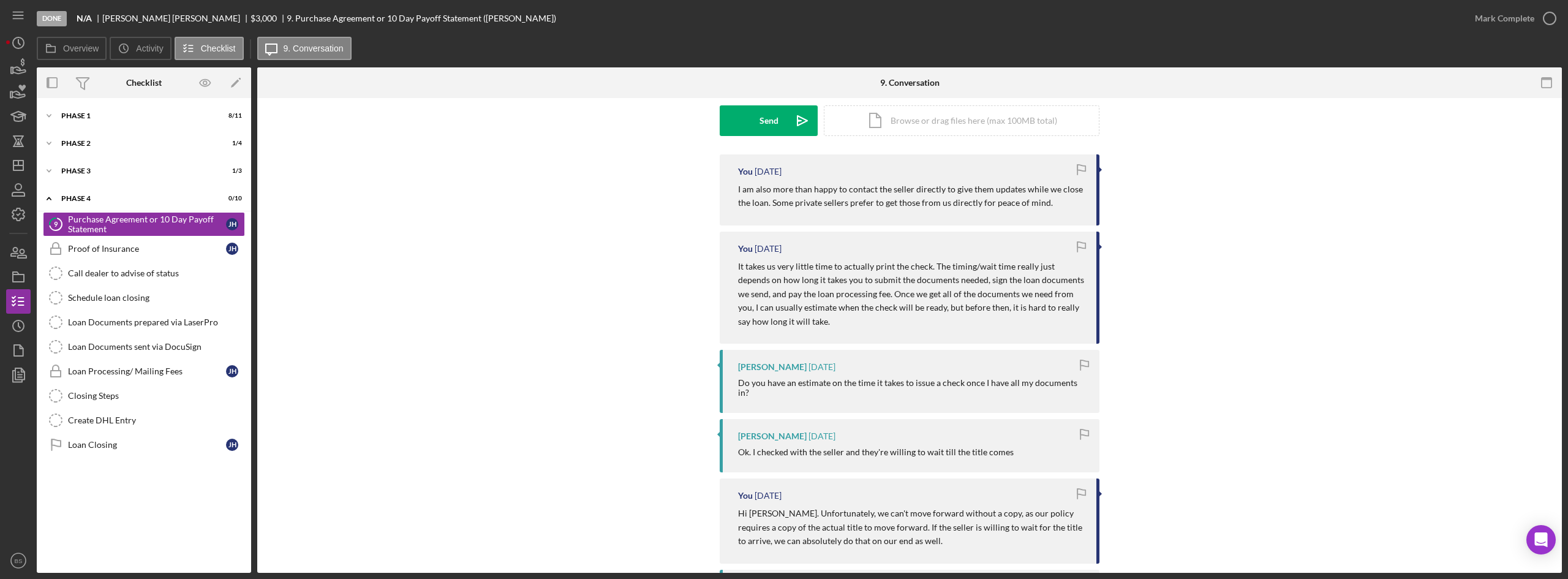
scroll to position [244, 0]
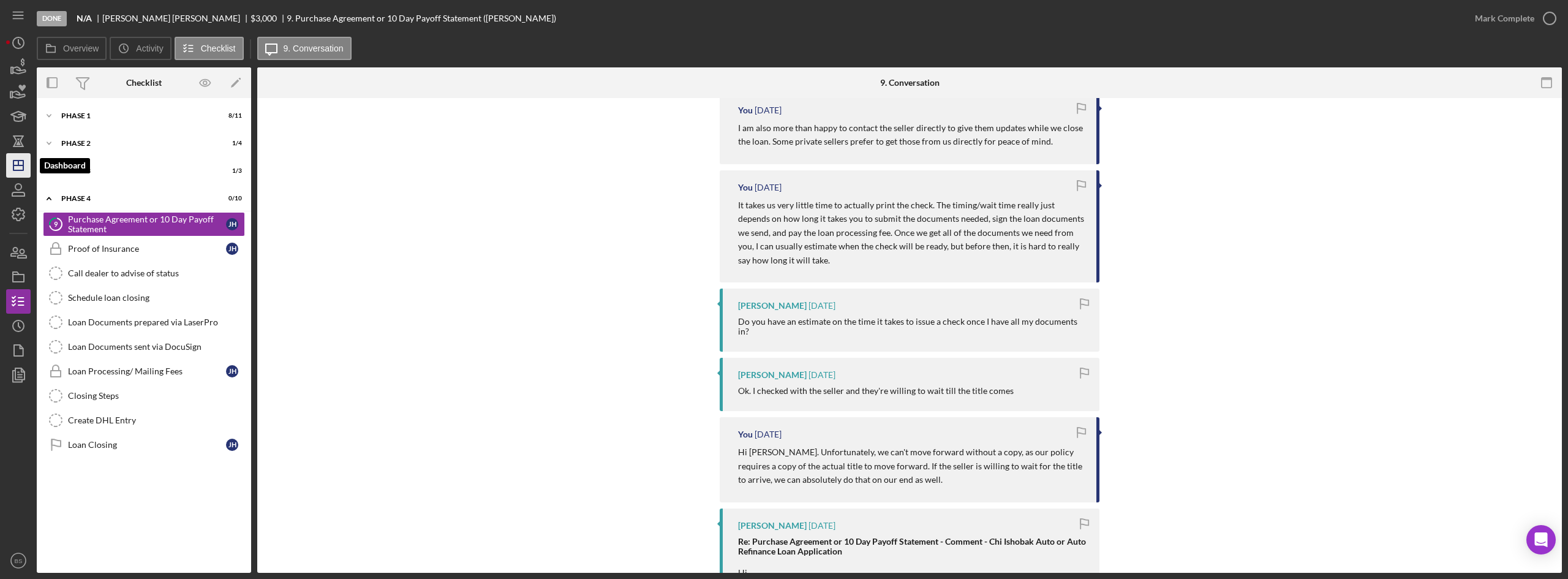
click at [14, 154] on icon "Icon/Dashboard" at bounding box center [17, 165] width 30 height 30
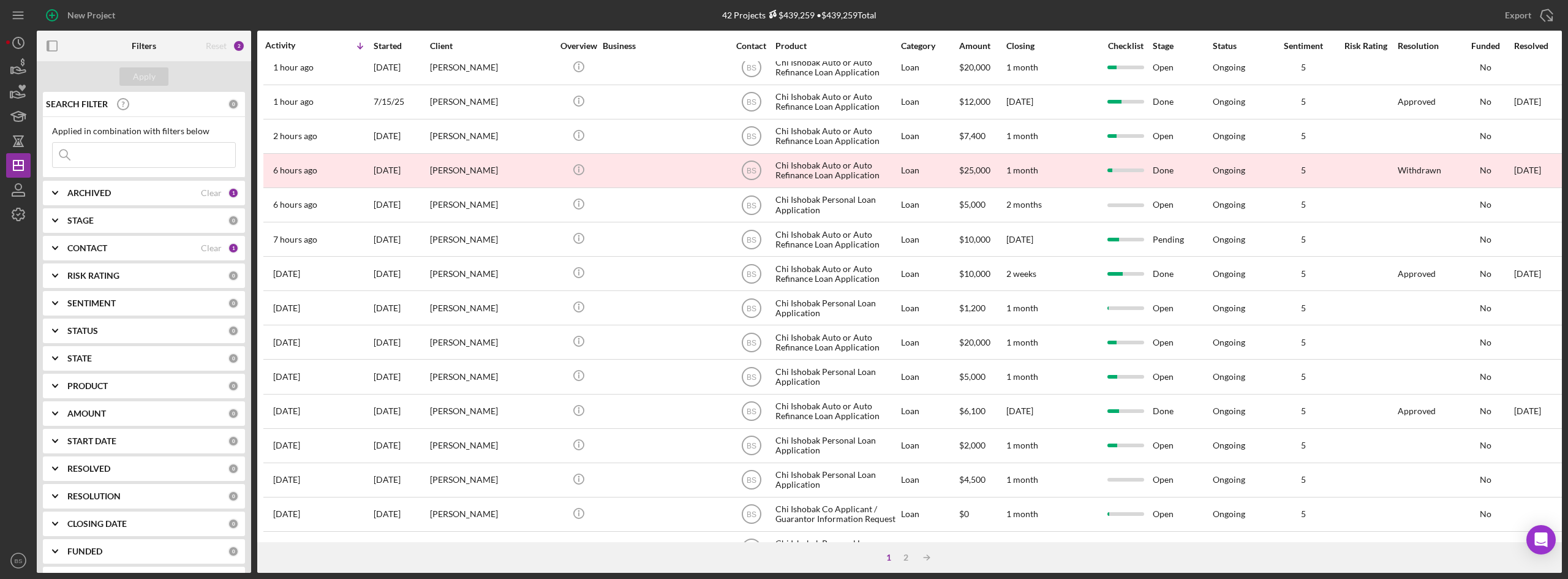
scroll to position [27, 0]
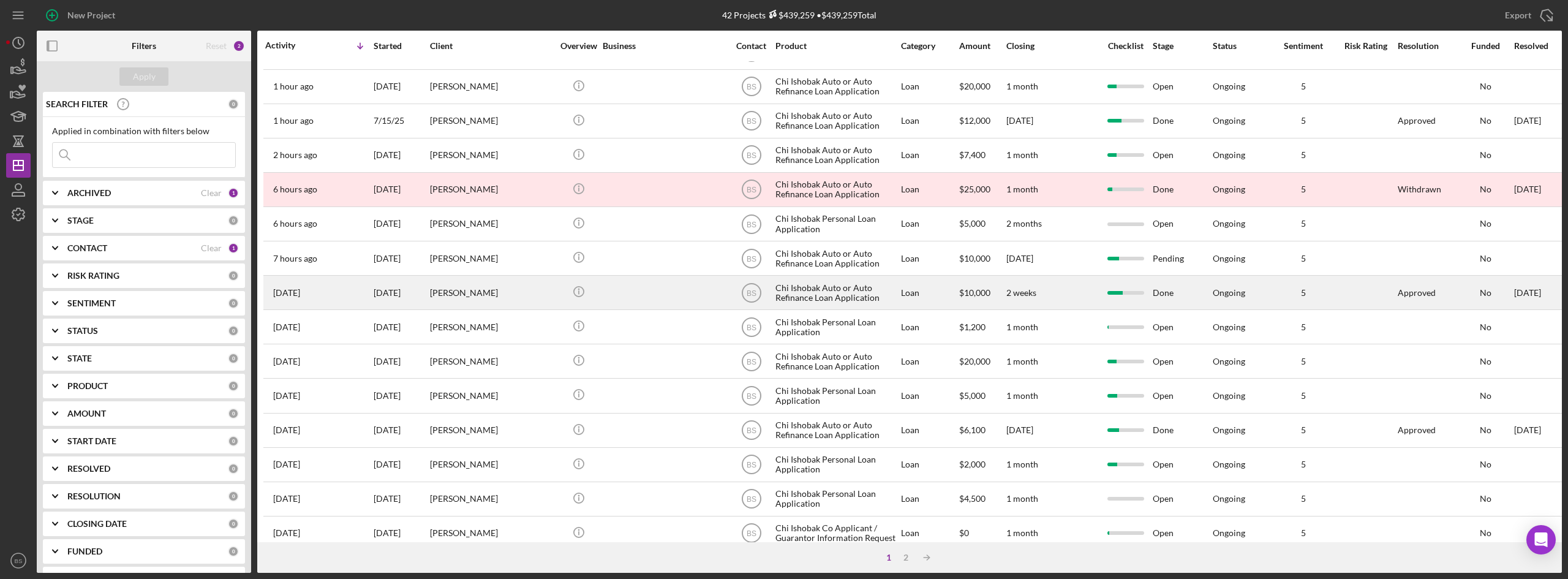
click at [482, 288] on div "[PERSON_NAME]" at bounding box center [491, 291] width 122 height 32
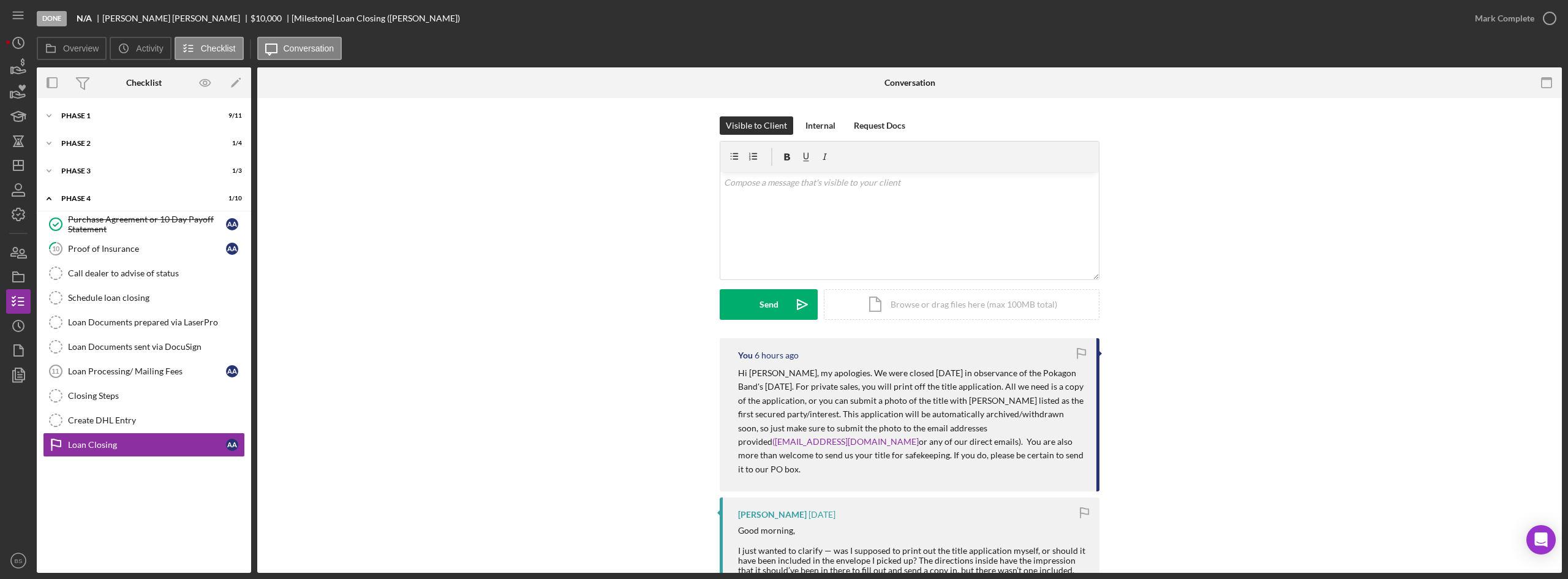
drag, startPoint x: 207, startPoint y: 343, endPoint x: 515, endPoint y: 250, distance: 321.7
click at [515, 250] on div "Visible to Client Internal Request Docs v Color teal Color pink Remove color Ad…" at bounding box center [910, 227] width 1268 height 221
click at [19, 166] on icon "Icon/Dashboard" at bounding box center [17, 165] width 30 height 30
